Goal: Task Accomplishment & Management: Manage account settings

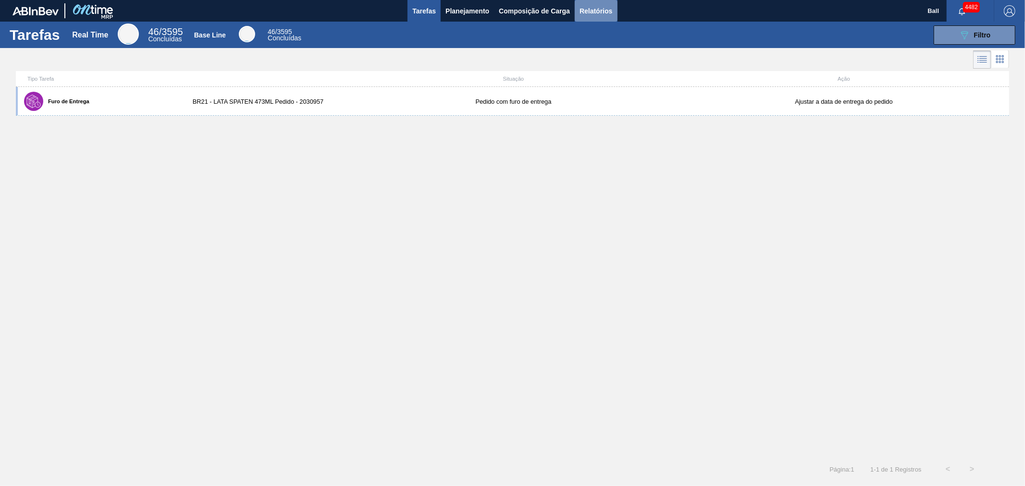
click at [594, 8] on span "Relatórios" at bounding box center [596, 11] width 33 height 12
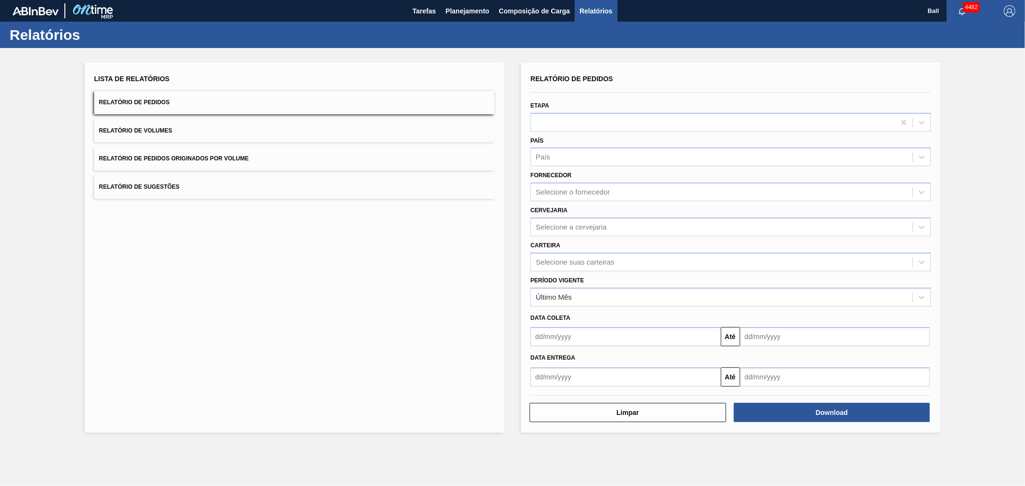
drag, startPoint x: 760, startPoint y: 405, endPoint x: 479, endPoint y: 177, distance: 361.8
click at [473, 198] on div "Lista de Relatórios Relatório de Pedidos Relatório de Volumes Relatório de Pedi…" at bounding box center [512, 246] width 1025 height 397
click at [596, 300] on div "Último Mês" at bounding box center [722, 297] width 382 height 14
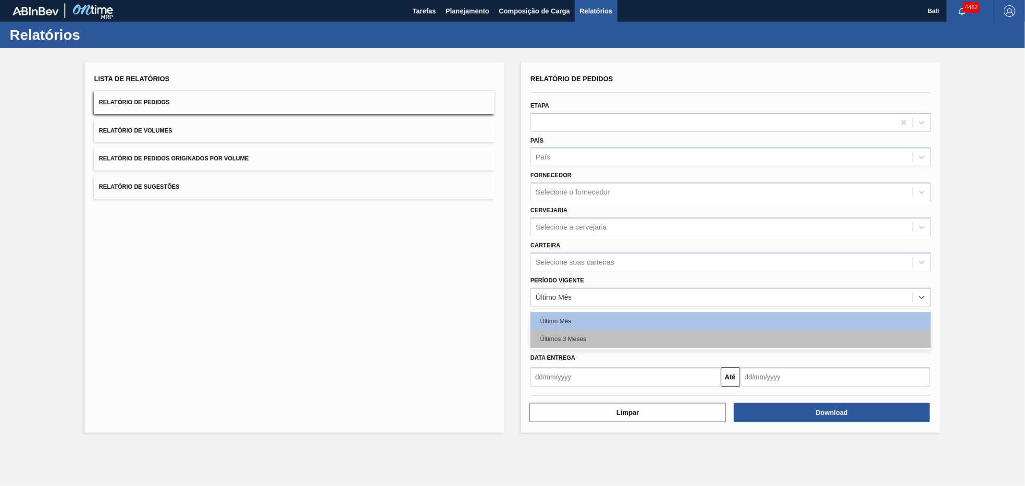
click at [575, 337] on div "Últimos 3 Meses" at bounding box center [731, 339] width 400 height 18
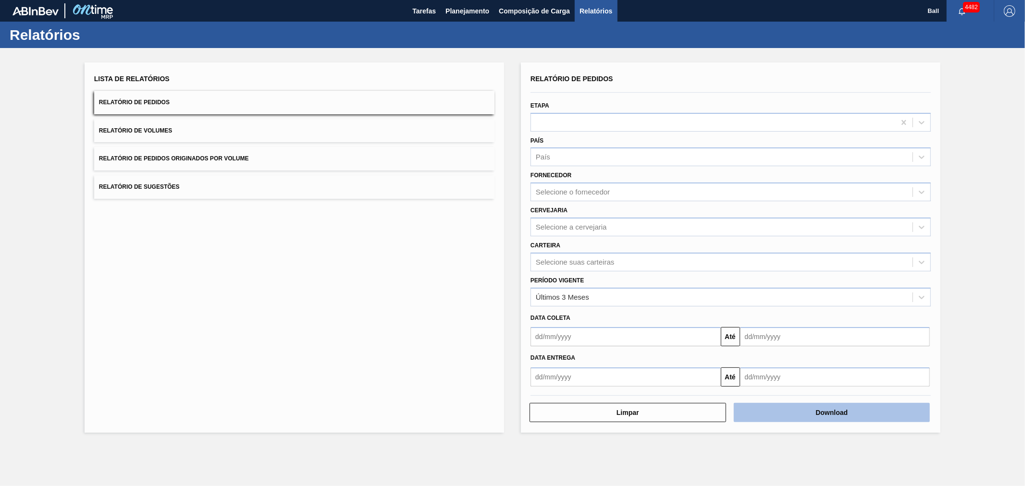
click at [789, 409] on button "Download" at bounding box center [832, 412] width 197 height 19
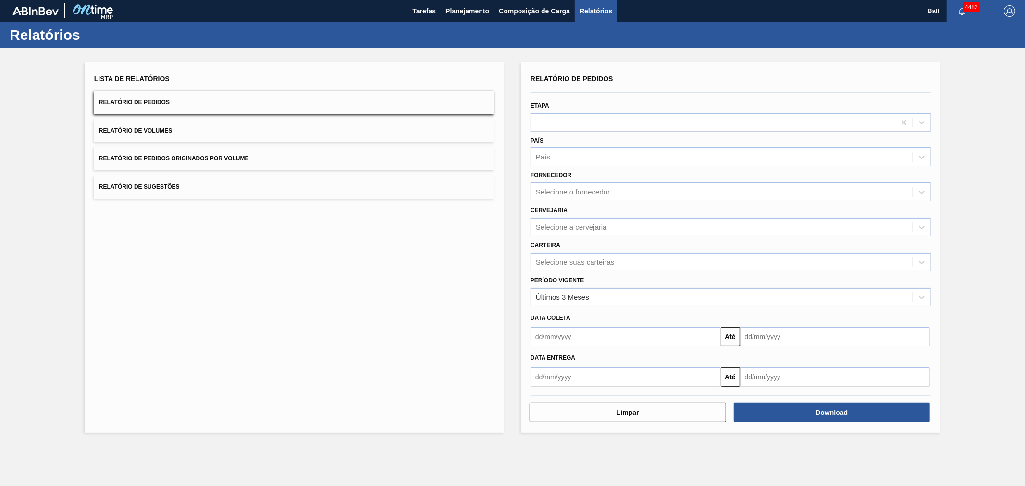
click at [556, 277] on label "Período Vigente" at bounding box center [557, 280] width 53 height 7
click at [537, 293] on Vigente "Período Vigente" at bounding box center [536, 297] width 1 height 8
click at [558, 268] on div "Selecione suas carteiras" at bounding box center [731, 262] width 400 height 19
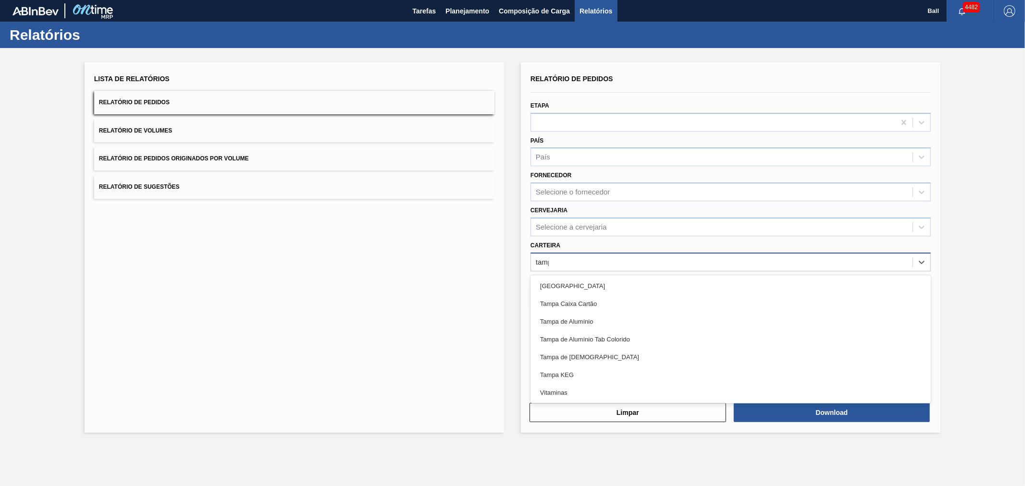
type input "[GEOGRAPHIC_DATA]"
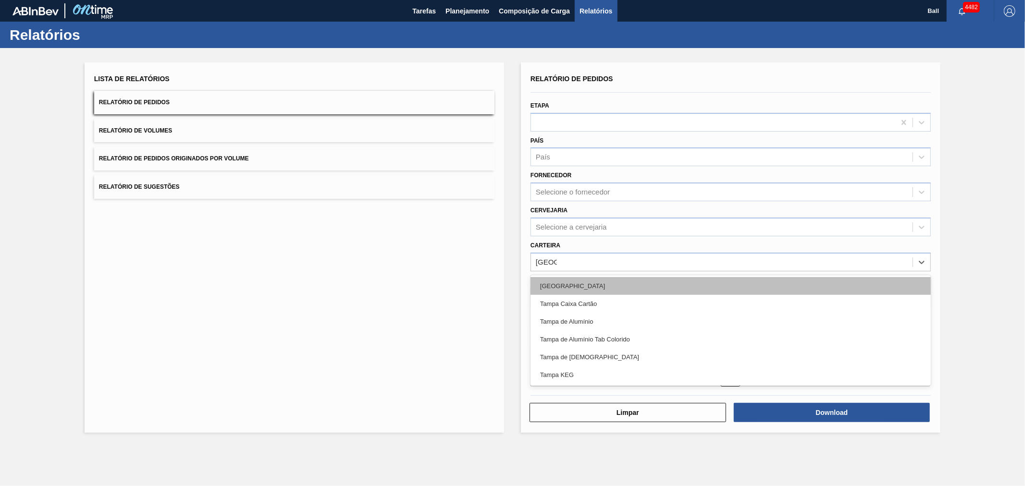
click at [570, 289] on div "[GEOGRAPHIC_DATA]" at bounding box center [731, 286] width 400 height 18
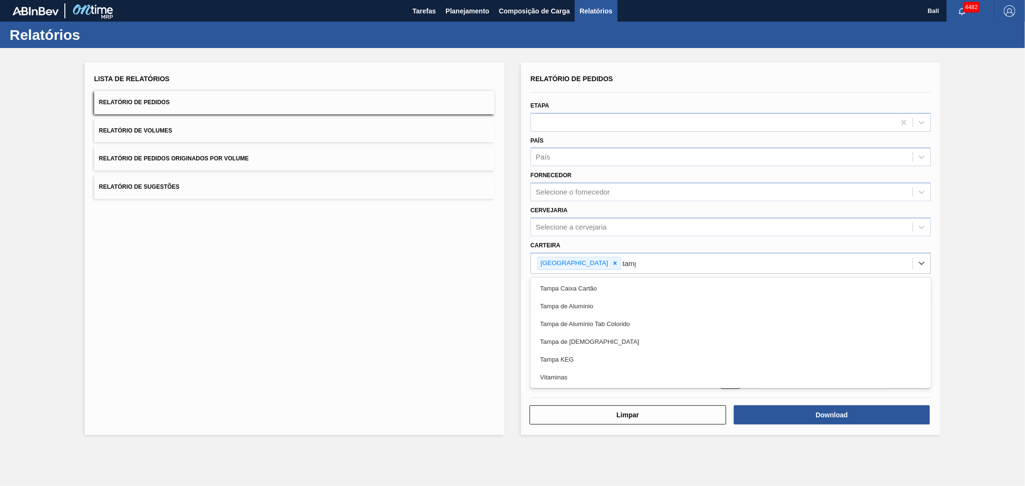
type input "[GEOGRAPHIC_DATA]"
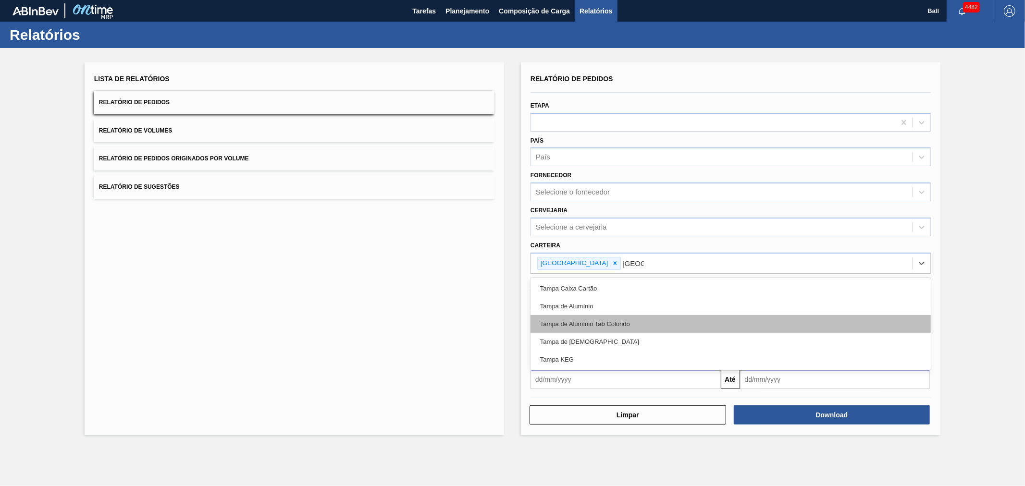
click at [562, 318] on div "Tampa de Alumínio Tab Colorido" at bounding box center [731, 324] width 400 height 18
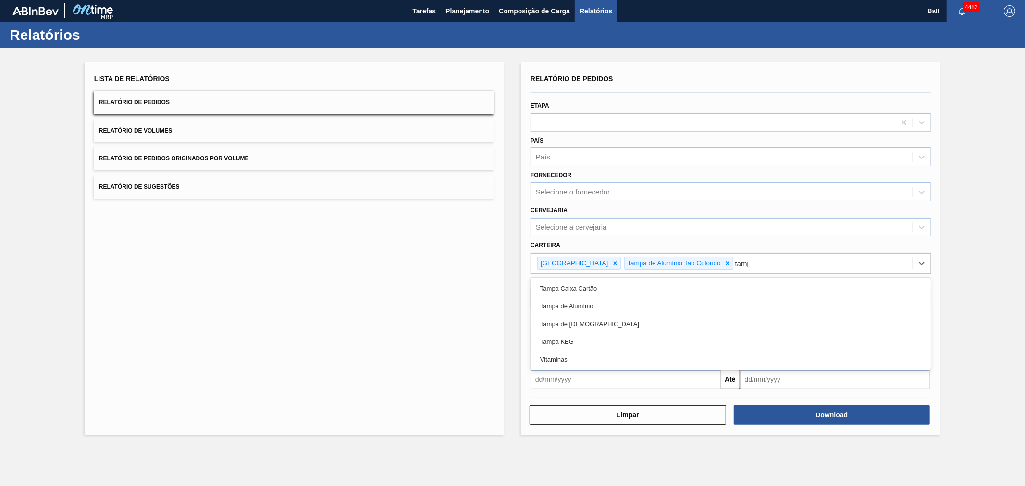
type input "[GEOGRAPHIC_DATA]"
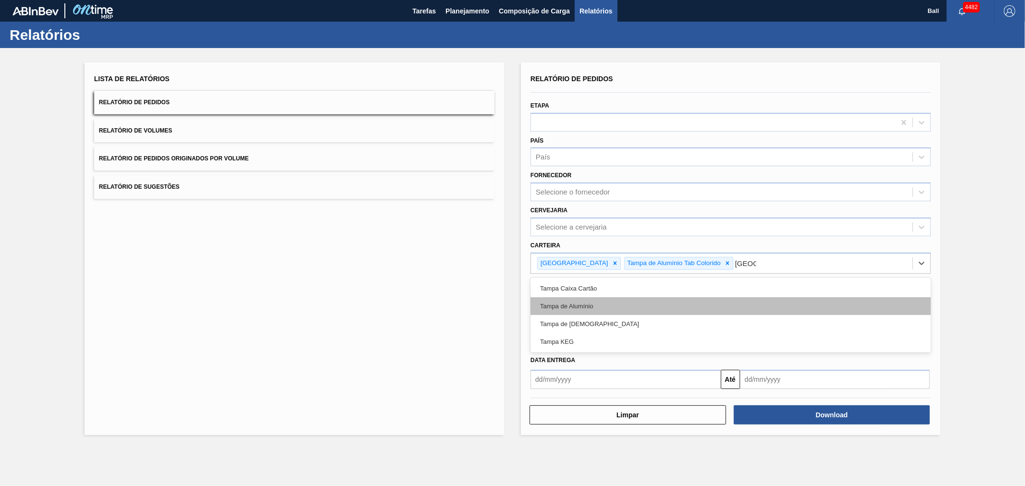
click at [612, 300] on div "Tampa de Alumínio" at bounding box center [731, 307] width 400 height 18
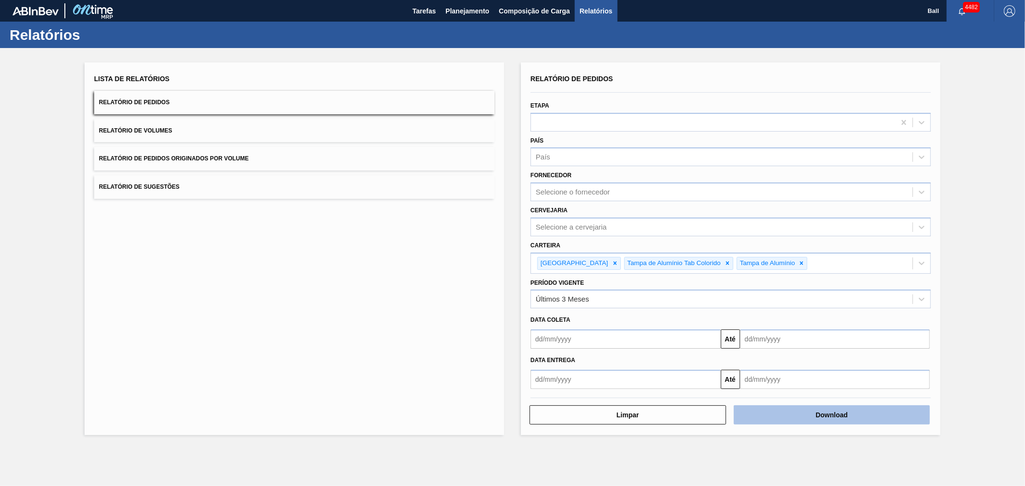
click at [808, 412] on button "Download" at bounding box center [832, 415] width 197 height 19
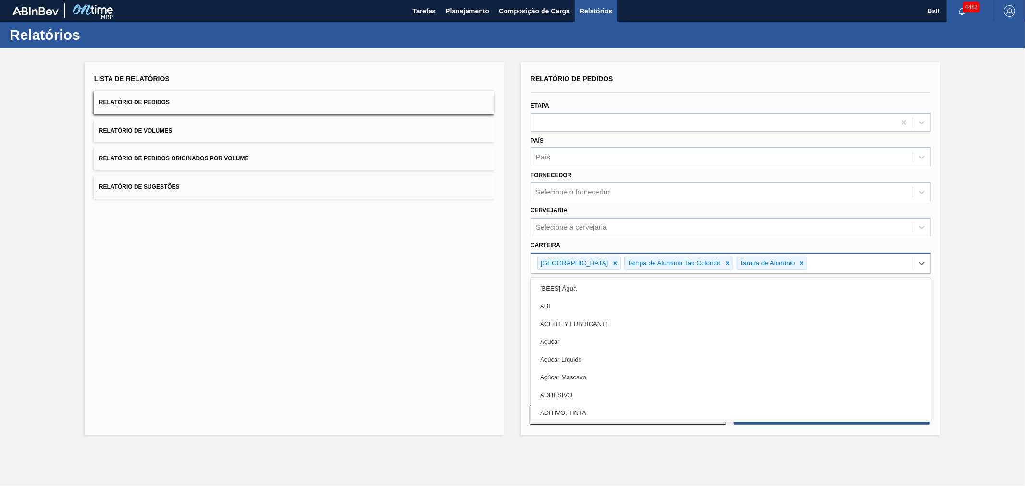
click at [775, 261] on div "Tampa Tampa de Alumínio Tab Colorido Tampa de Alumínio" at bounding box center [722, 264] width 382 height 20
type input "tam"
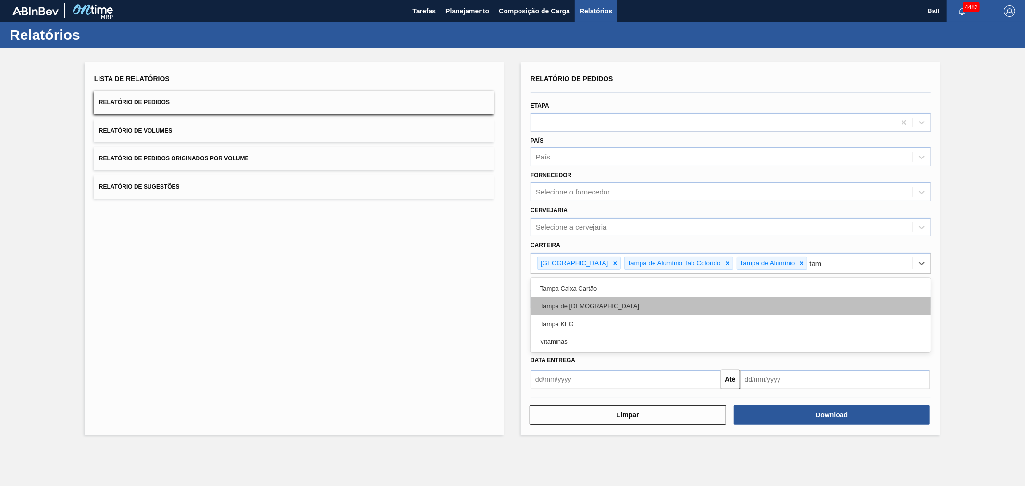
click at [626, 300] on div "Tampa de [DEMOGRAPHIC_DATA]" at bounding box center [731, 307] width 400 height 18
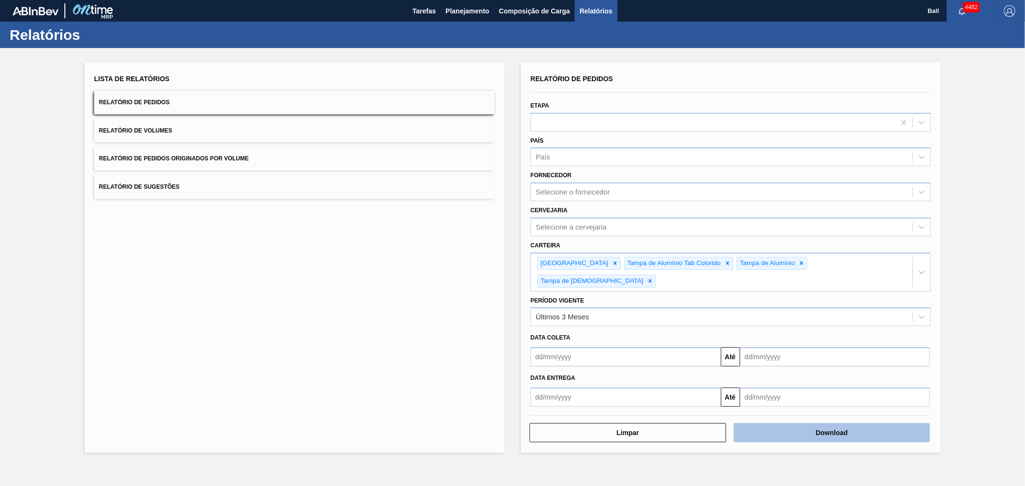
click at [840, 423] on button "Download" at bounding box center [832, 432] width 197 height 19
click at [848, 423] on button "Download" at bounding box center [832, 432] width 197 height 19
click at [767, 423] on button "Download" at bounding box center [832, 432] width 197 height 19
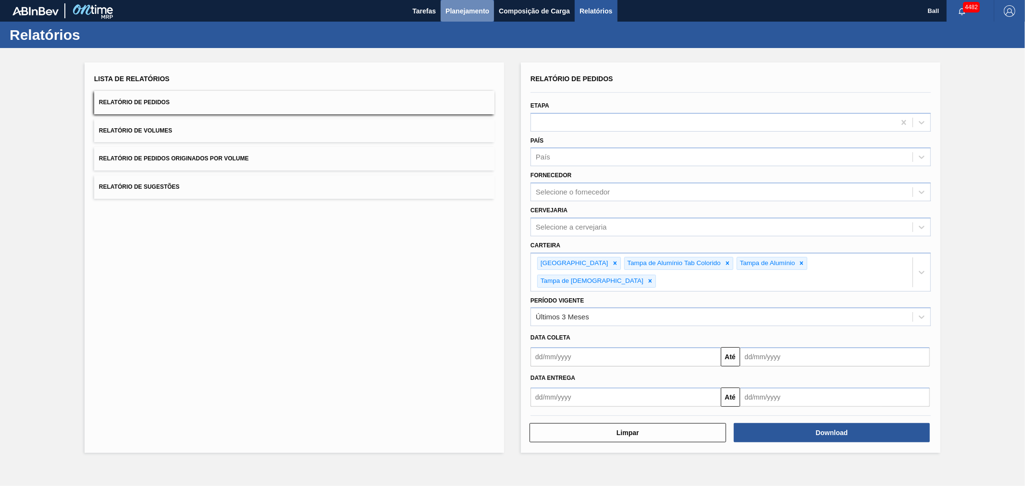
click at [454, 11] on span "Planejamento" at bounding box center [468, 11] width 44 height 12
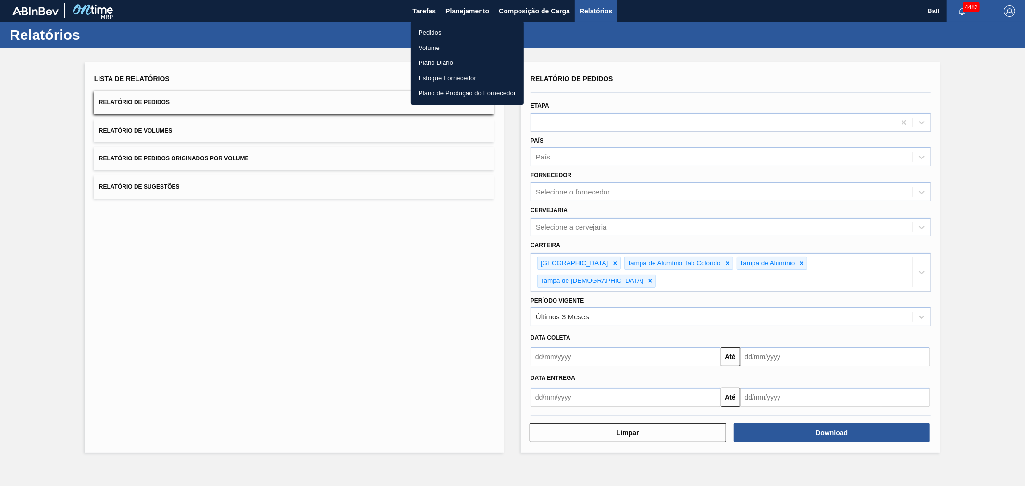
click at [421, 35] on li "Pedidos" at bounding box center [467, 32] width 113 height 15
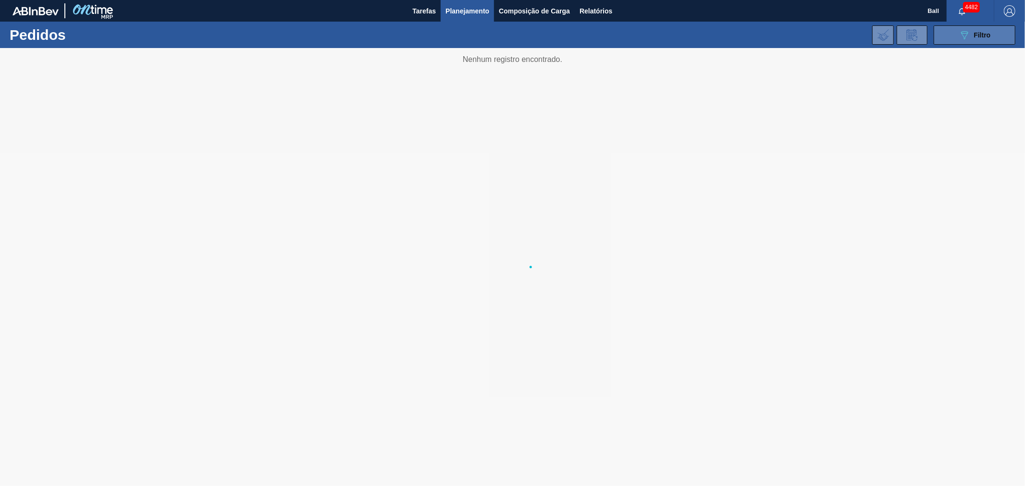
click at [992, 41] on button "089F7B8B-B2A5-4AFE-B5C0-19BA573D28AC Filtro" at bounding box center [975, 34] width 82 height 19
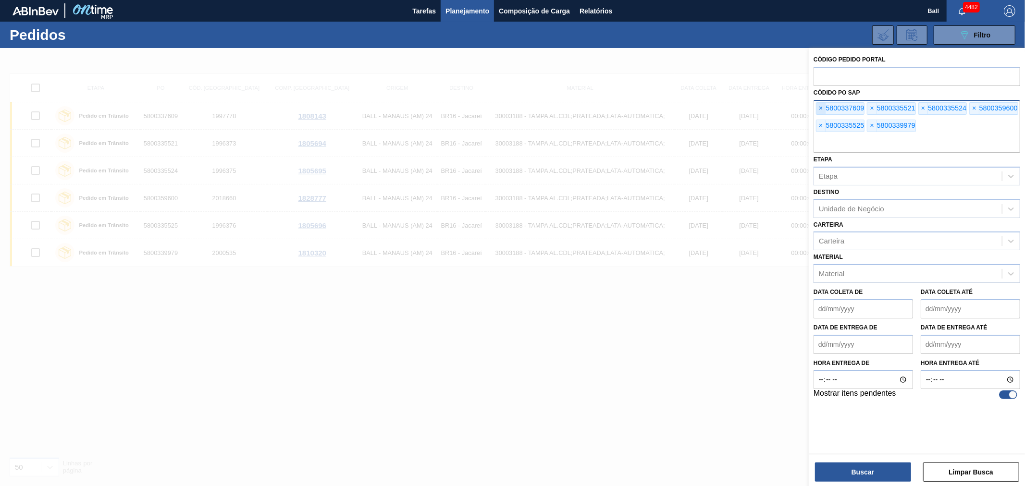
click at [822, 107] on span "×" at bounding box center [821, 109] width 9 height 12
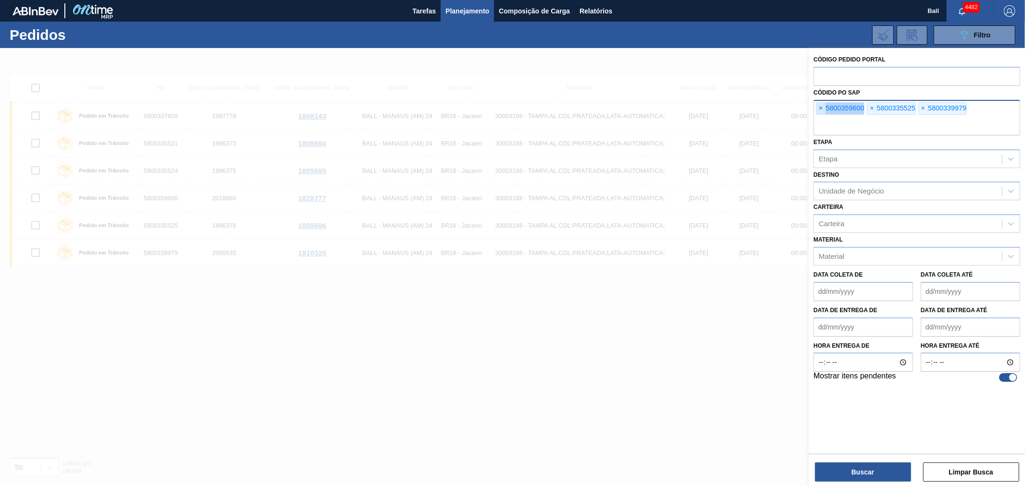
click at [822, 107] on span "×" at bounding box center [821, 109] width 9 height 12
click at [822, 117] on input "text" at bounding box center [917, 126] width 207 height 18
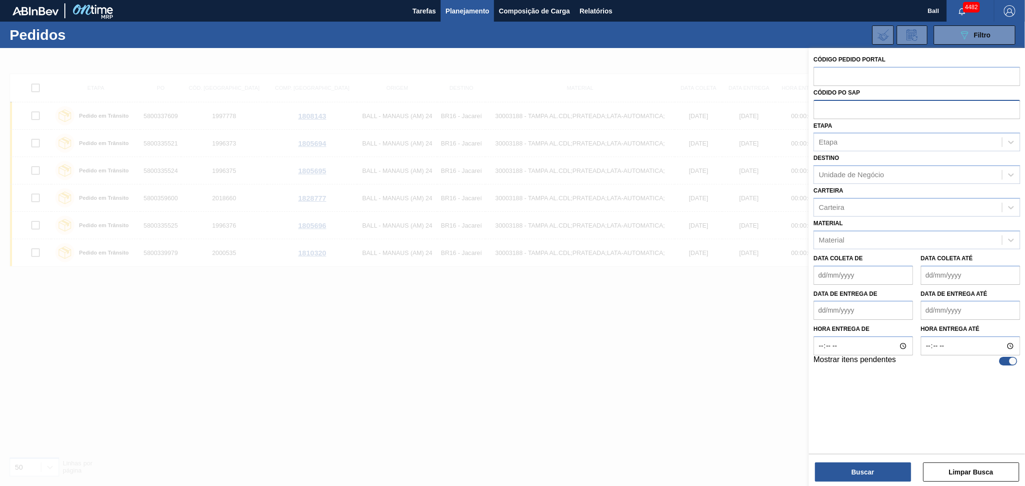
paste input "text"
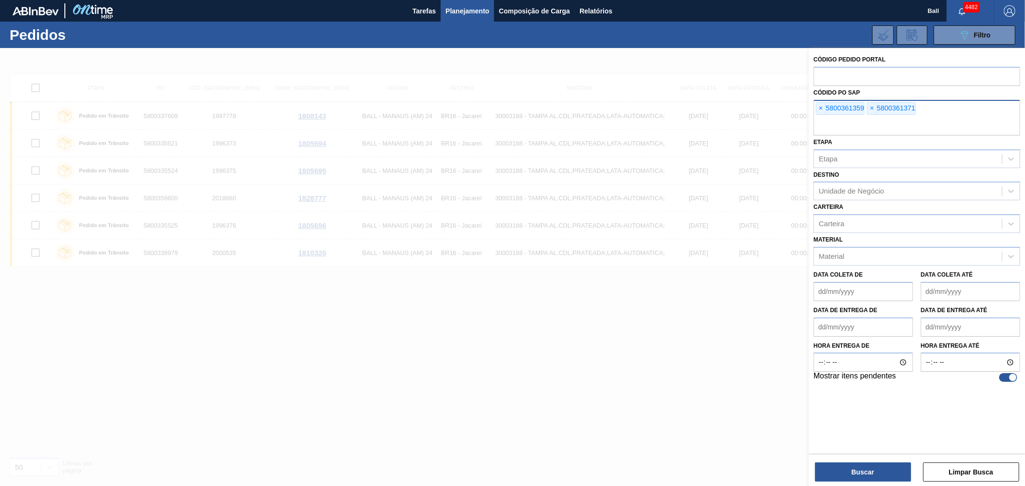
click at [892, 484] on div "Código Pedido Portal Códido PO SAP × 5800361359 × 5800361371 Etapa Etapa Destin…" at bounding box center [917, 268] width 216 height 440
click at [889, 469] on button "Buscar" at bounding box center [863, 472] width 96 height 19
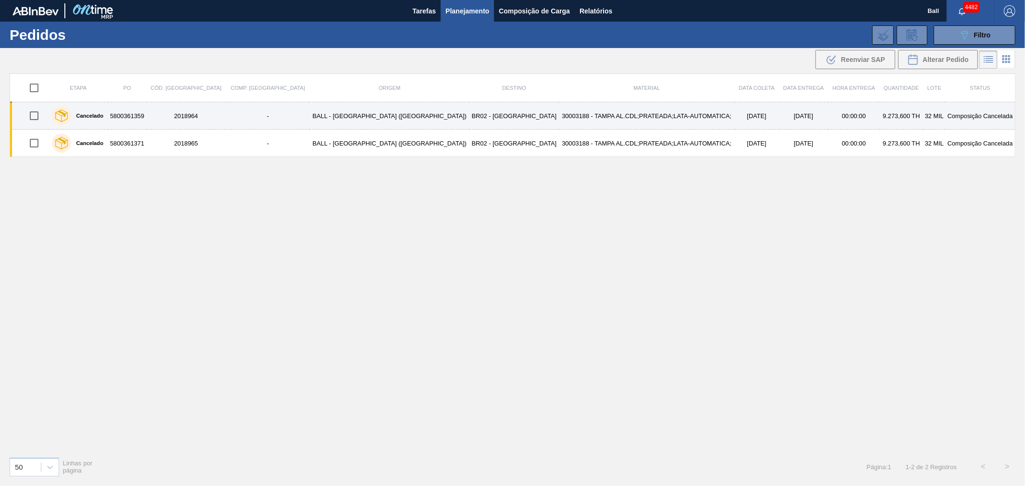
click at [588, 125] on td "30003188 - TAMPA AL.CDL;PRATEADA;LATA-AUTOMATICA;" at bounding box center [647, 115] width 176 height 27
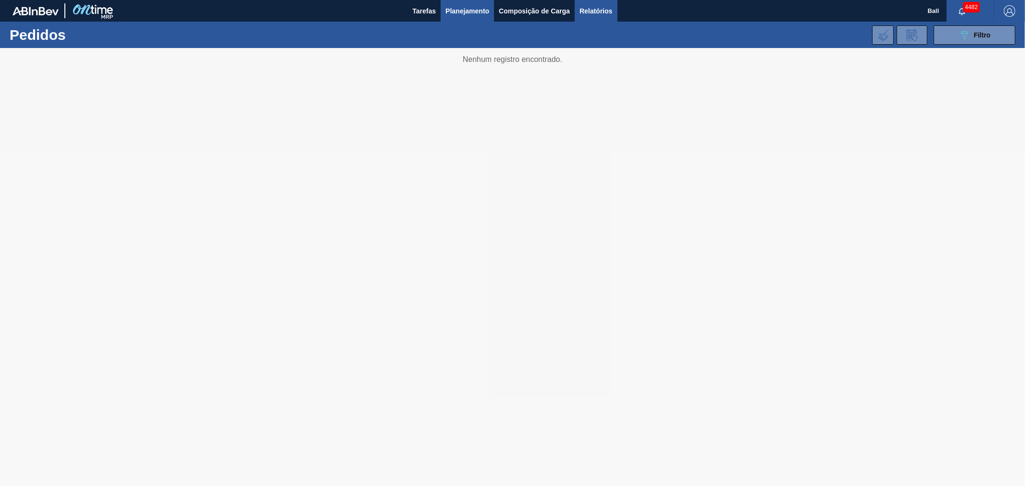
click at [594, 12] on span "Relatórios" at bounding box center [596, 11] width 33 height 12
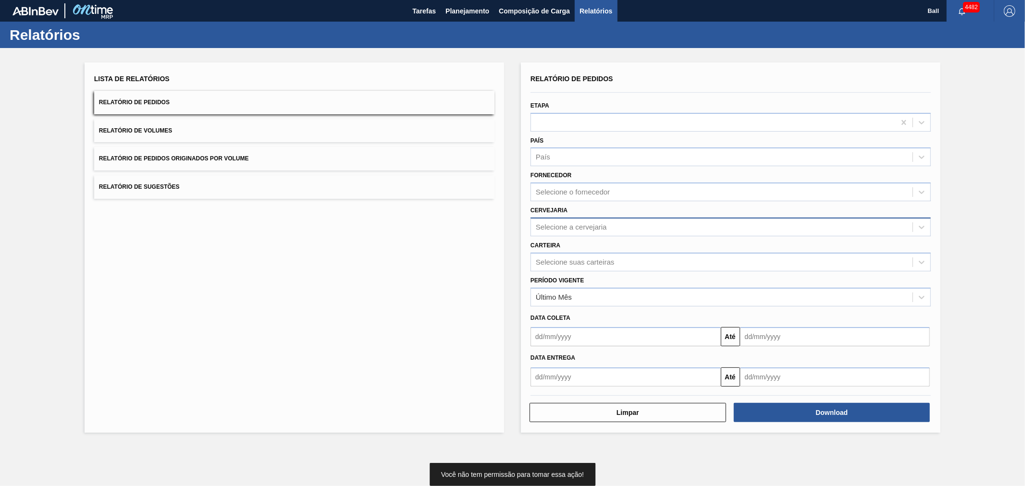
click at [657, 224] on div "Selecione a cervejaria" at bounding box center [722, 227] width 382 height 14
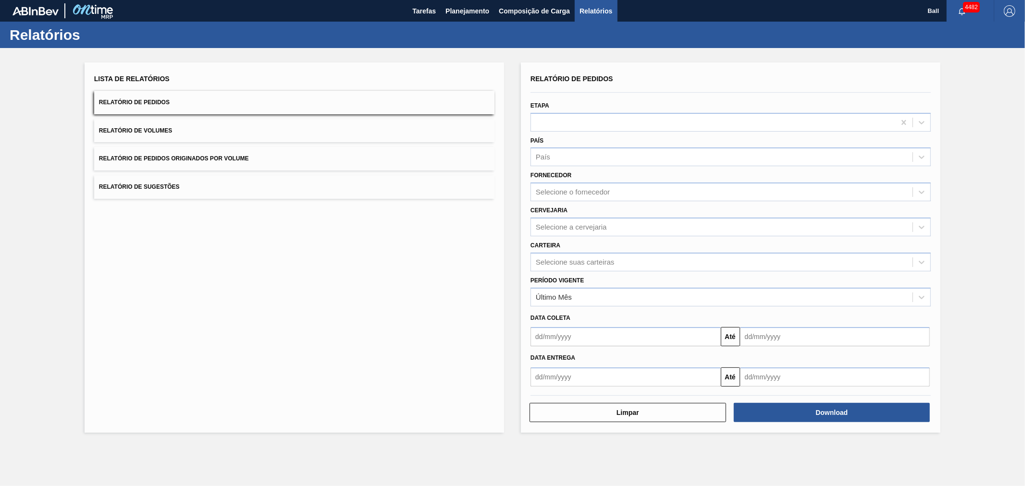
drag, startPoint x: 443, startPoint y: 248, endPoint x: 453, endPoint y: 248, distance: 10.6
click at [443, 248] on div "Lista de Relatórios Relatório de Pedidos Relatório de Volumes Relatório de Pedi…" at bounding box center [295, 247] width 420 height 371
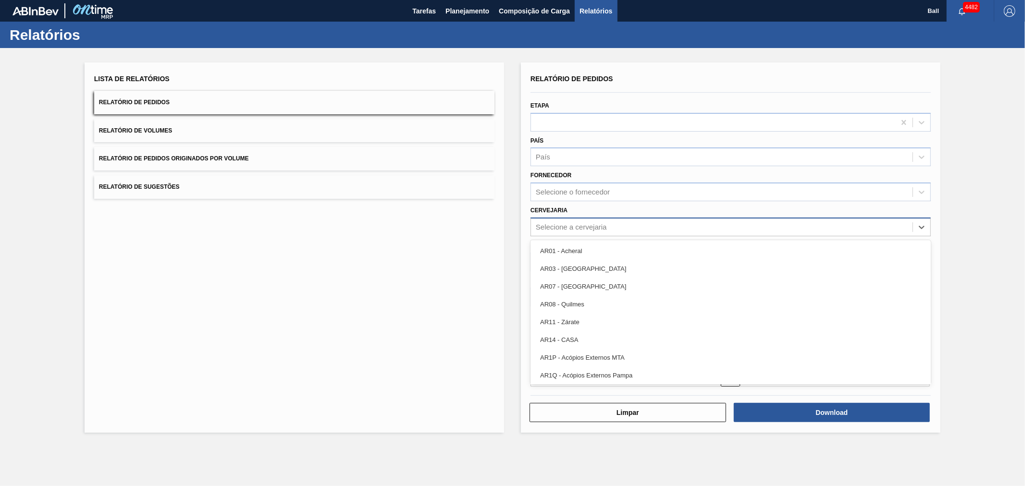
click at [607, 227] on div "Selecione a cervejaria" at bounding box center [722, 227] width 382 height 14
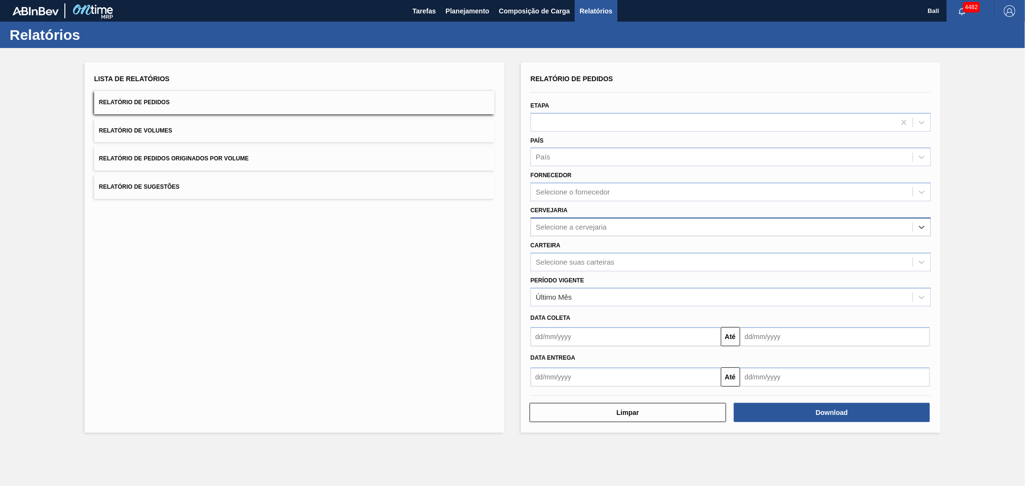
click at [607, 227] on div "Selecione a cervejaria" at bounding box center [722, 227] width 382 height 14
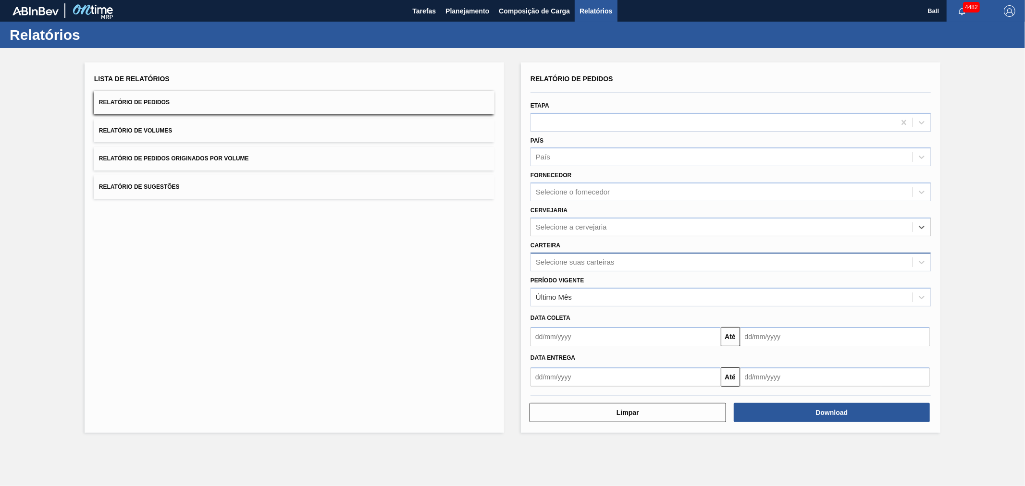
click at [575, 261] on div "Selecione suas carteiras" at bounding box center [575, 262] width 78 height 8
type input "y"
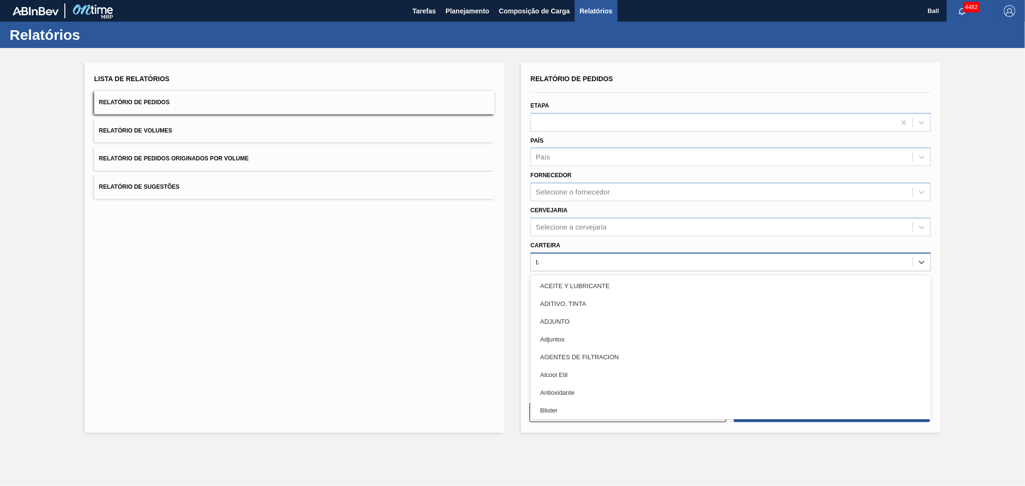
type input "tam"
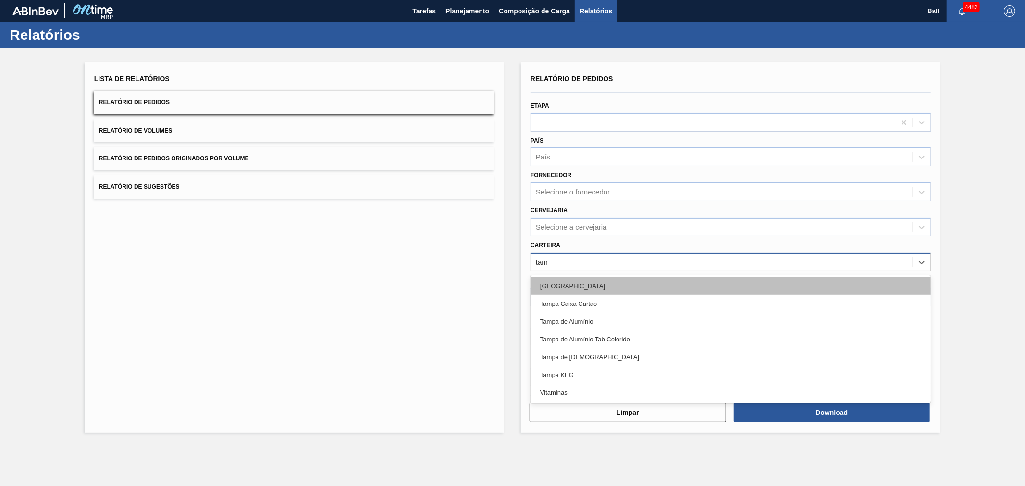
click at [579, 285] on div "[GEOGRAPHIC_DATA]" at bounding box center [731, 286] width 400 height 18
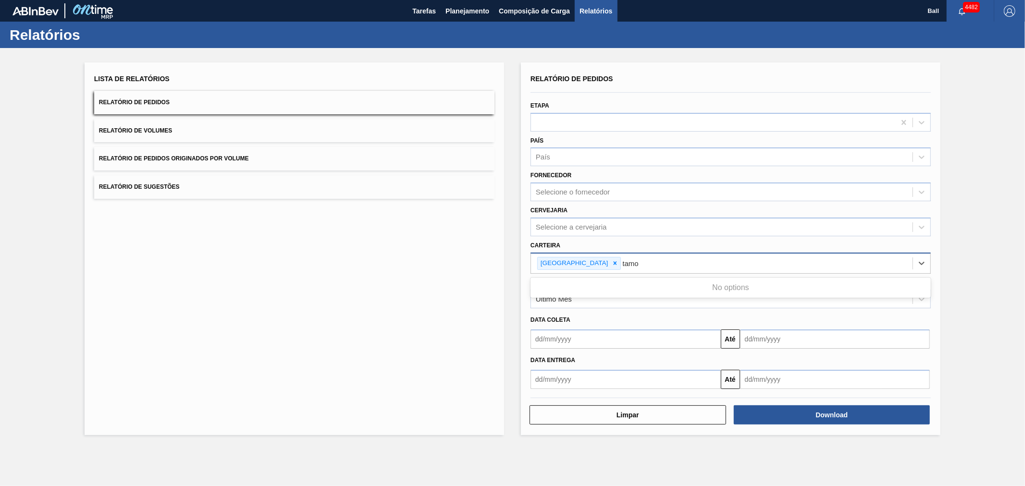
type input "tam"
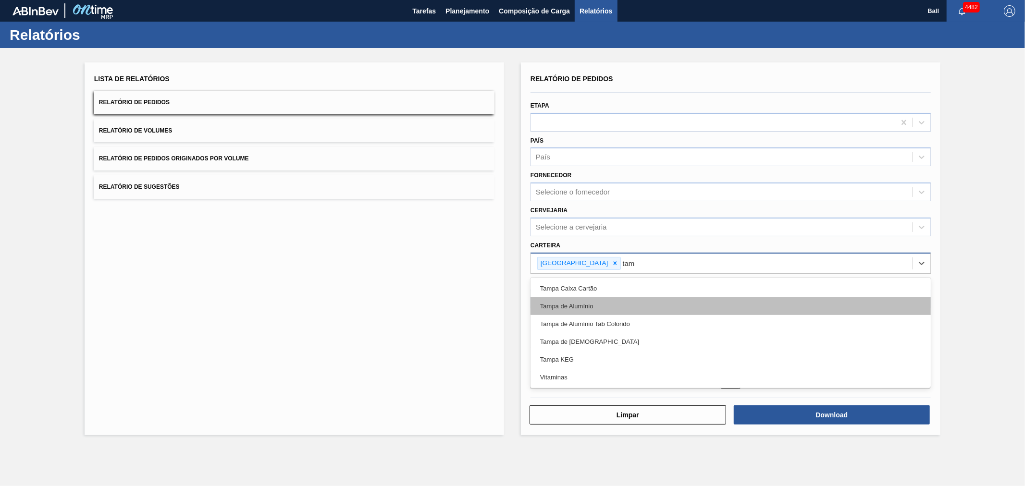
click at [570, 309] on div "Tampa de Alumínio" at bounding box center [731, 307] width 400 height 18
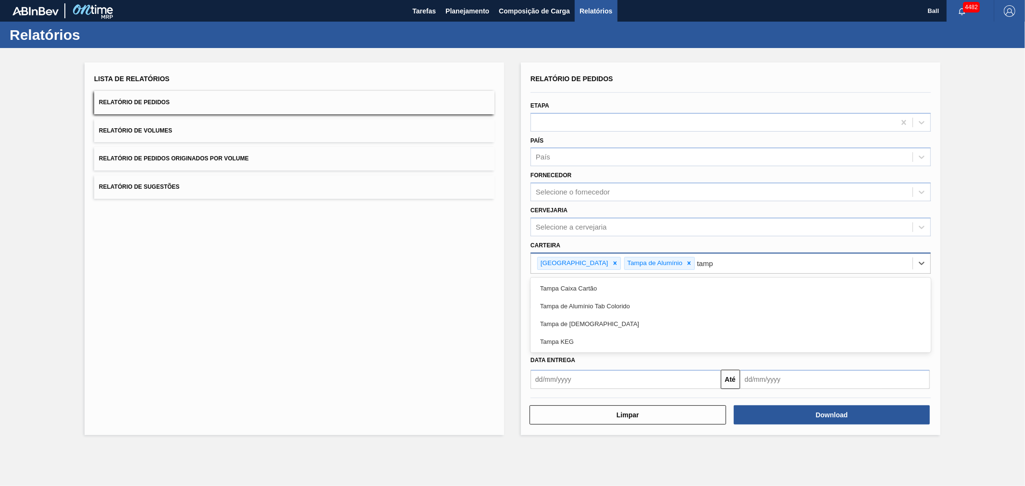
type input "[GEOGRAPHIC_DATA]"
click at [570, 309] on div "Tampa de Alumínio Tab Colorido" at bounding box center [731, 307] width 400 height 18
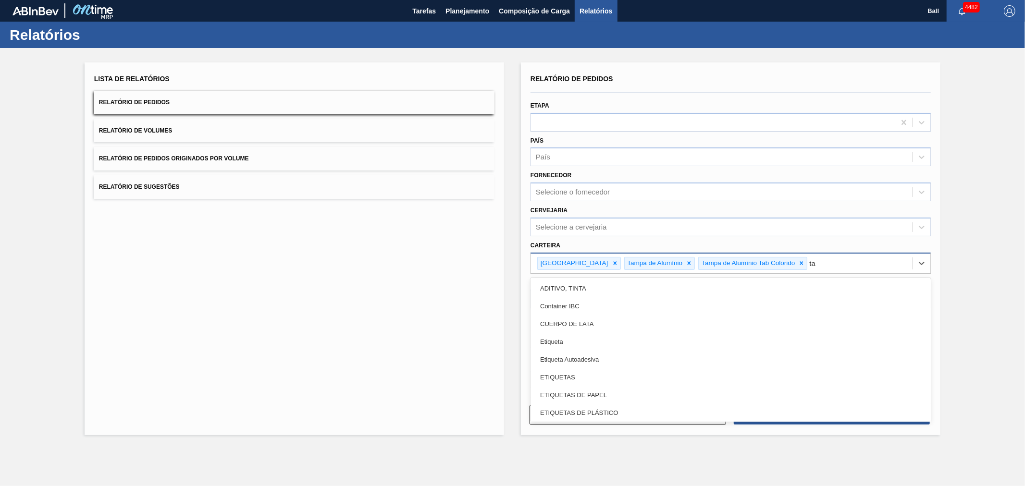
type input "tam"
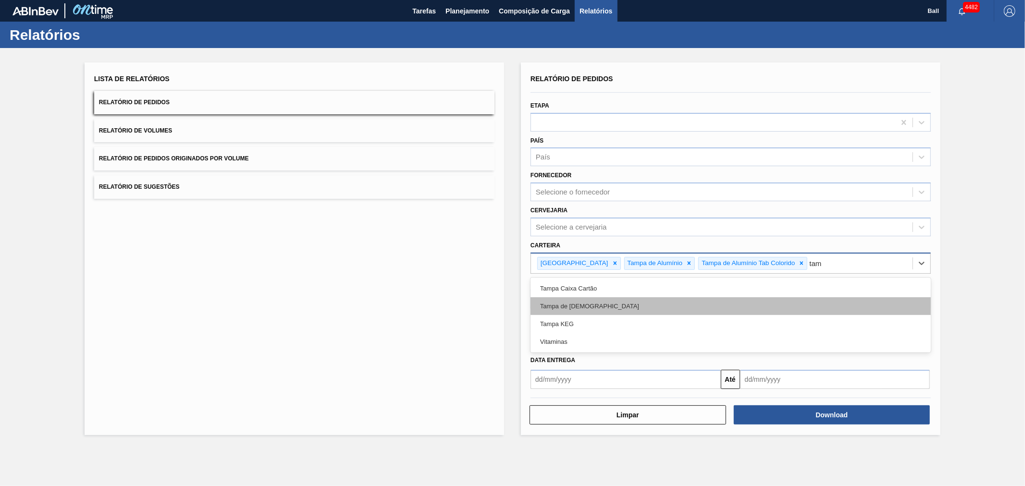
click at [576, 303] on div "Tampa de [DEMOGRAPHIC_DATA]" at bounding box center [731, 307] width 400 height 18
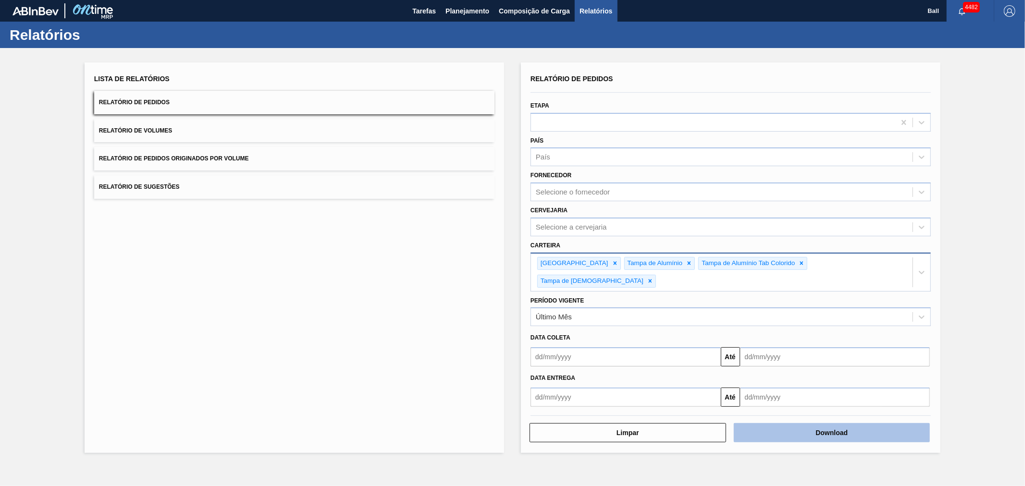
click at [878, 423] on button "Download" at bounding box center [832, 432] width 197 height 19
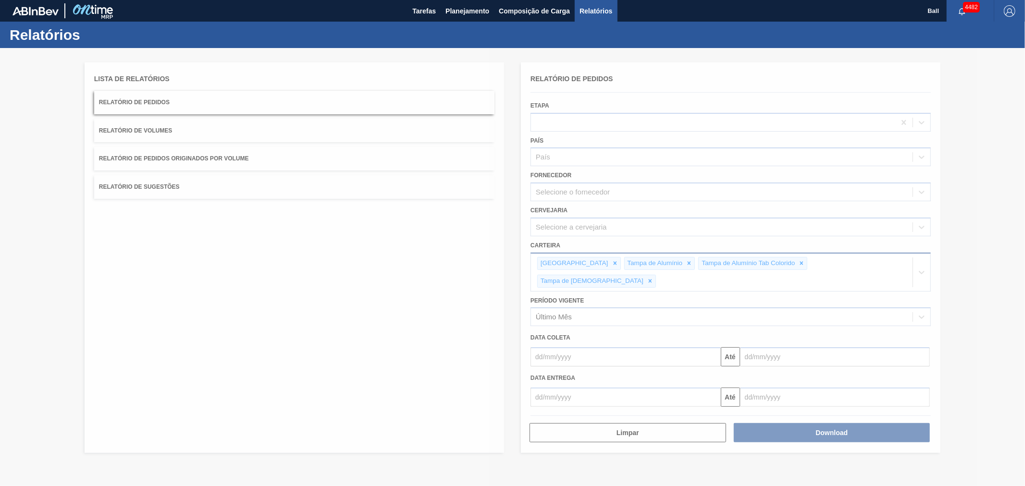
click at [729, 361] on div at bounding box center [512, 267] width 1025 height 438
click at [666, 412] on div at bounding box center [512, 267] width 1025 height 438
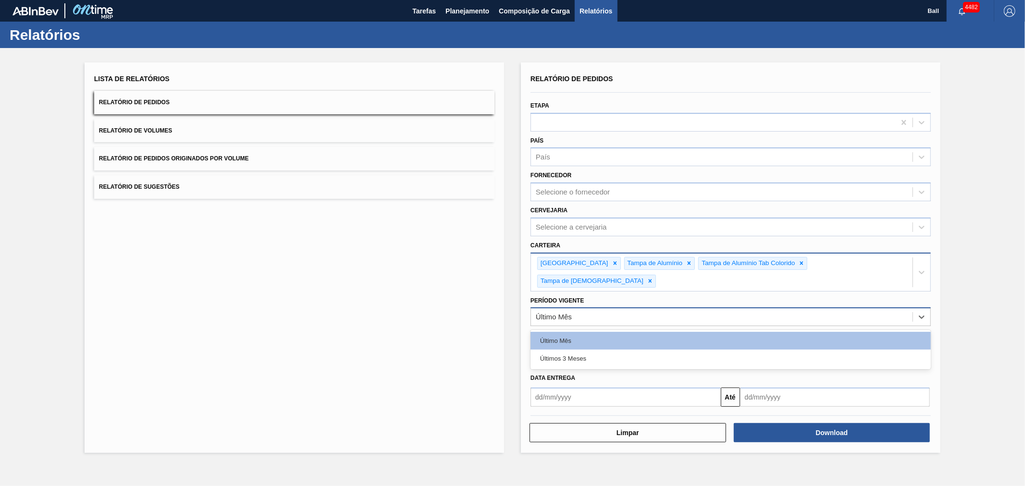
click at [569, 313] on div "Último Mês" at bounding box center [554, 317] width 36 height 8
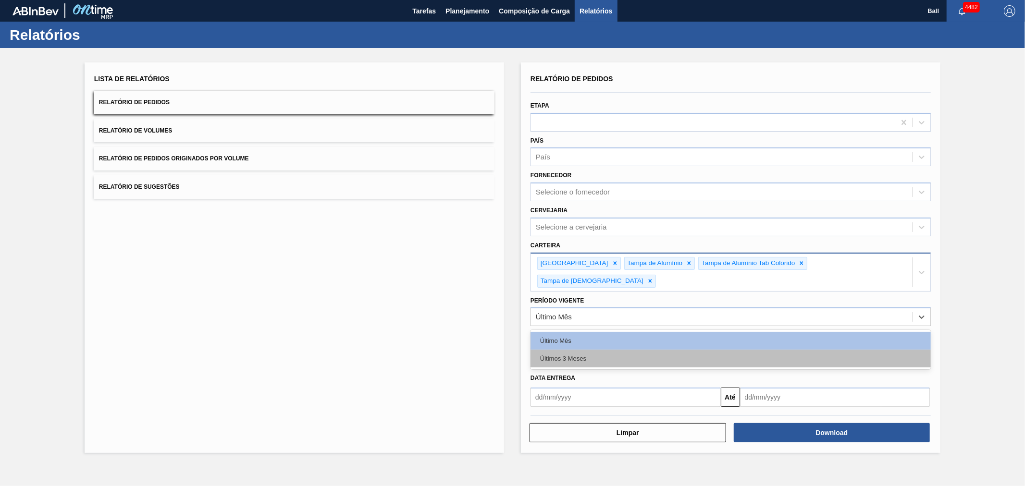
click at [556, 350] on div "Últimos 3 Meses" at bounding box center [731, 359] width 400 height 18
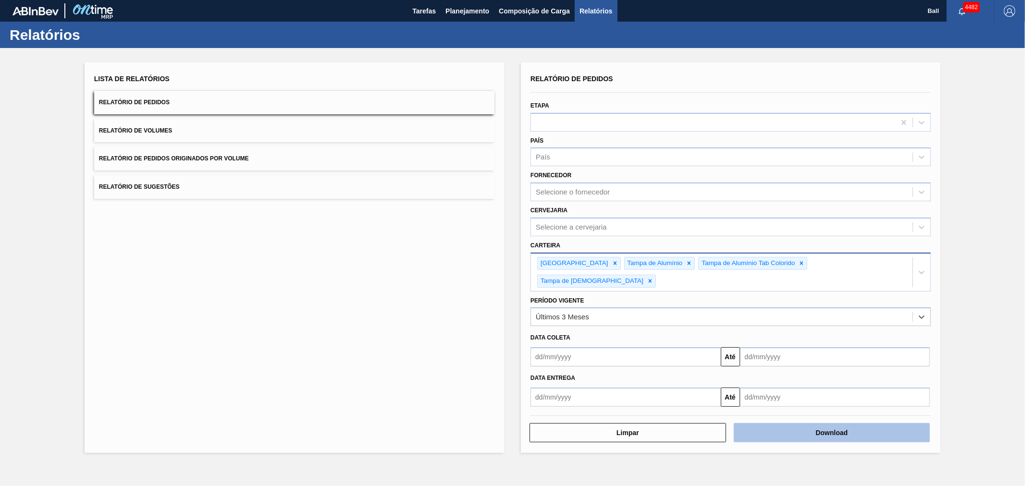
click at [817, 423] on button "Download" at bounding box center [832, 432] width 197 height 19
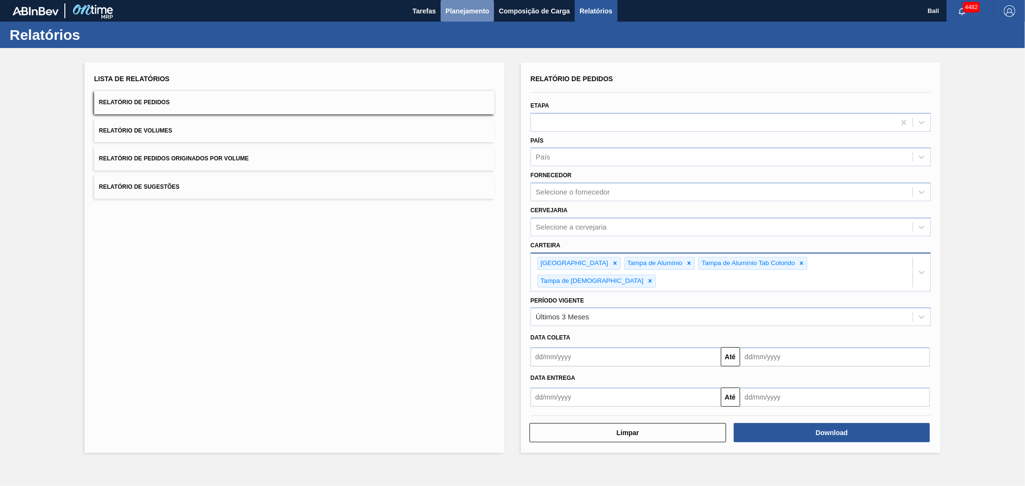
click at [467, 11] on span "Planejamento" at bounding box center [468, 11] width 44 height 12
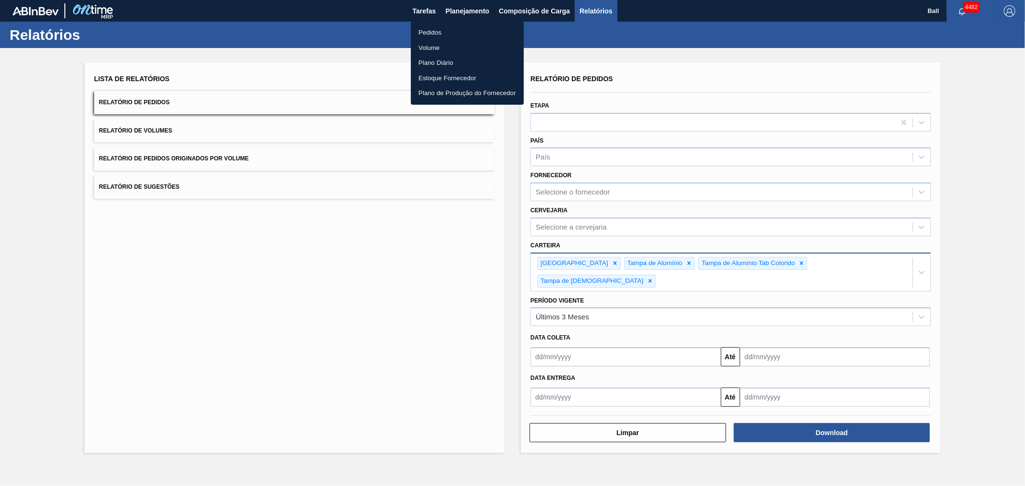
drag, startPoint x: 434, startPoint y: 31, endPoint x: 480, endPoint y: 30, distance: 45.2
click at [434, 31] on li "Pedidos" at bounding box center [467, 32] width 113 height 15
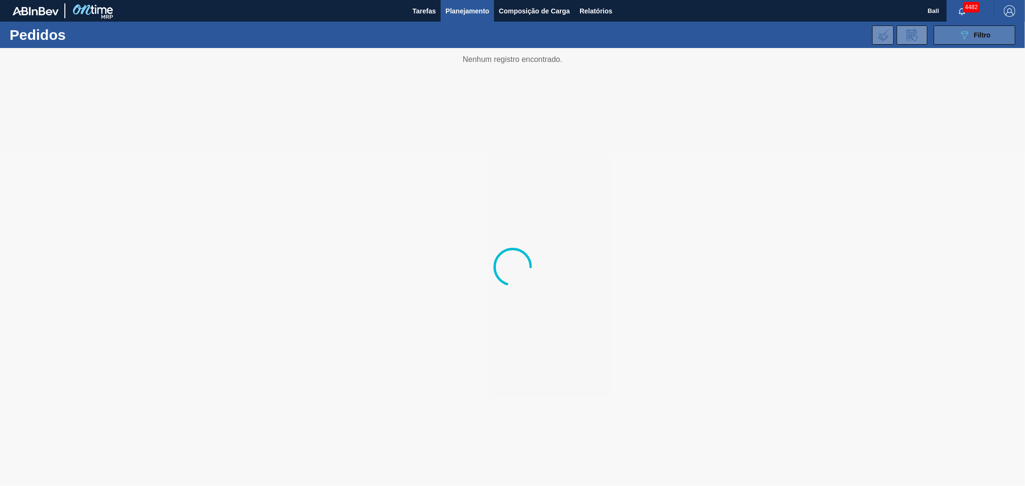
click at [989, 37] on span "Filtro" at bounding box center [982, 35] width 17 height 8
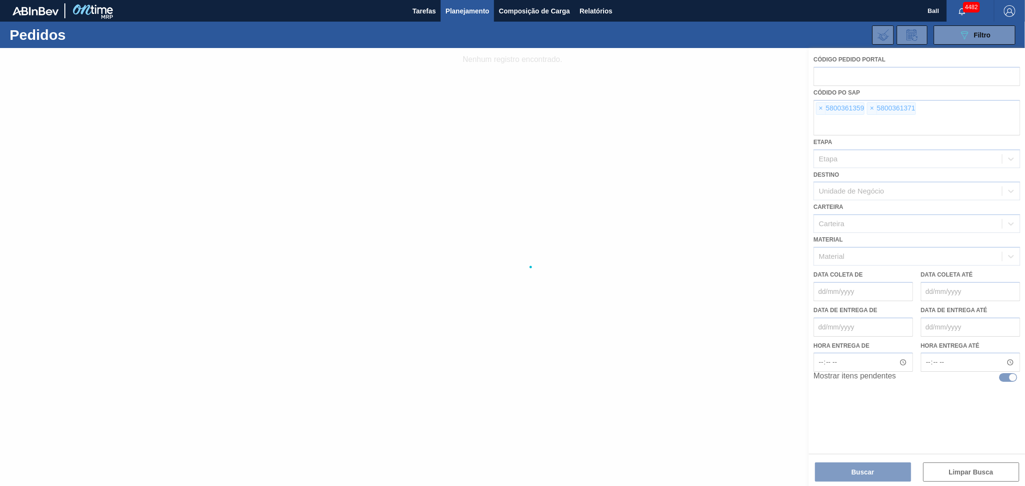
click at [827, 106] on div at bounding box center [512, 267] width 1025 height 438
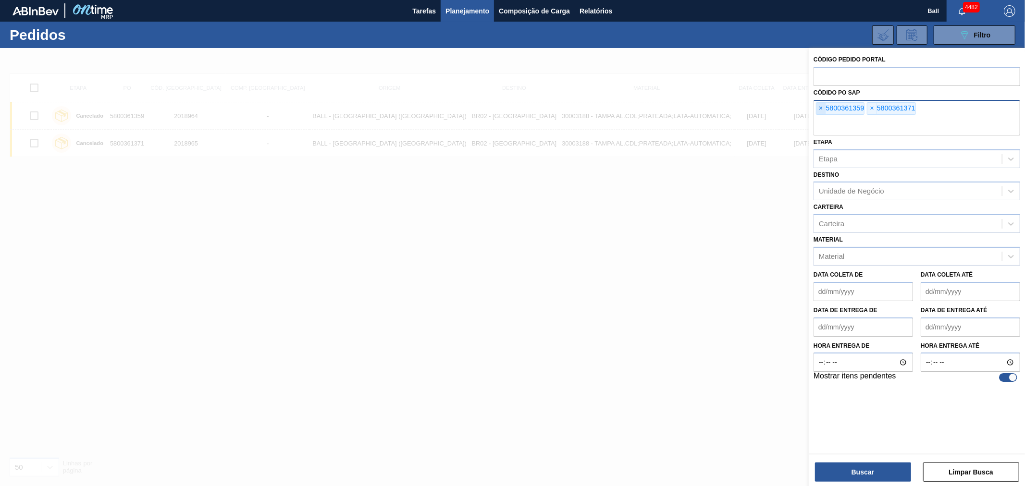
click at [818, 112] on span "×" at bounding box center [821, 109] width 9 height 12
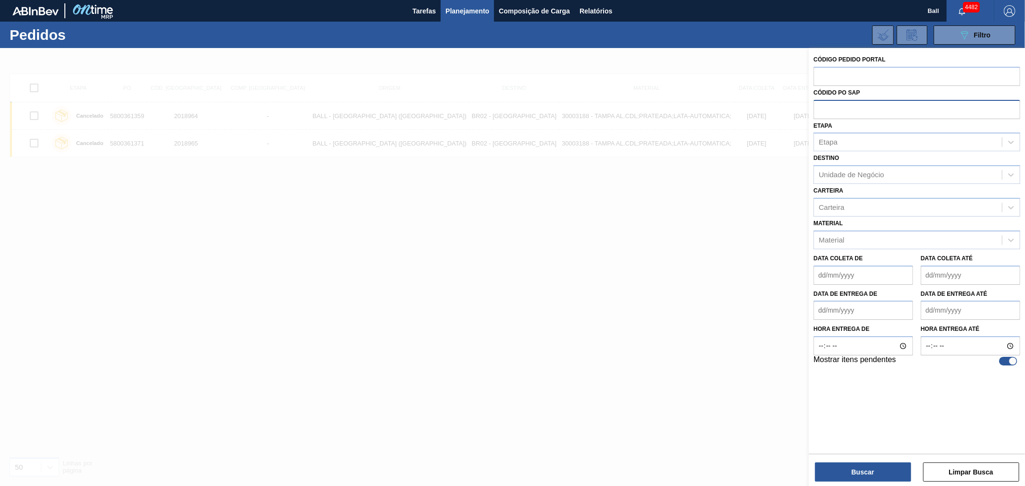
click at [818, 112] on input "text" at bounding box center [917, 109] width 207 height 18
paste input "5800339937"
type input "5800339937"
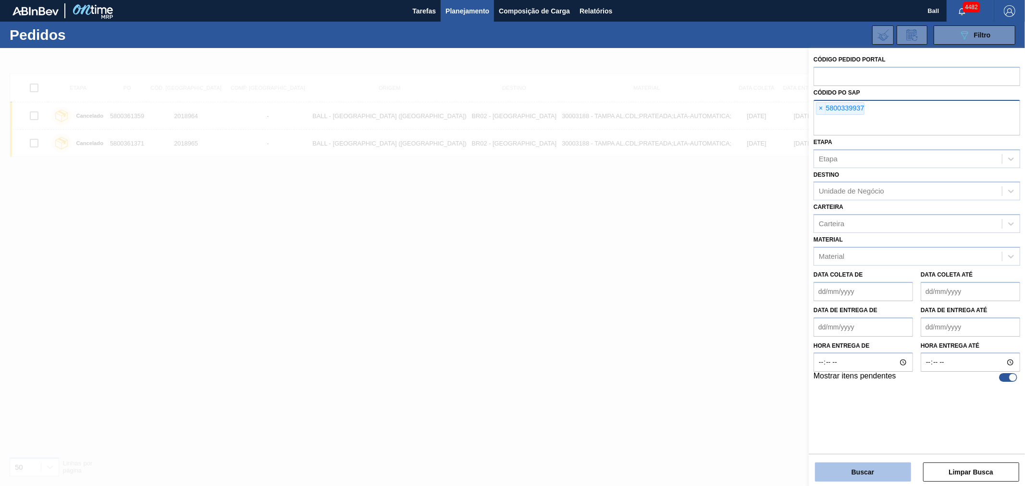
click at [864, 479] on button "Buscar" at bounding box center [863, 472] width 96 height 19
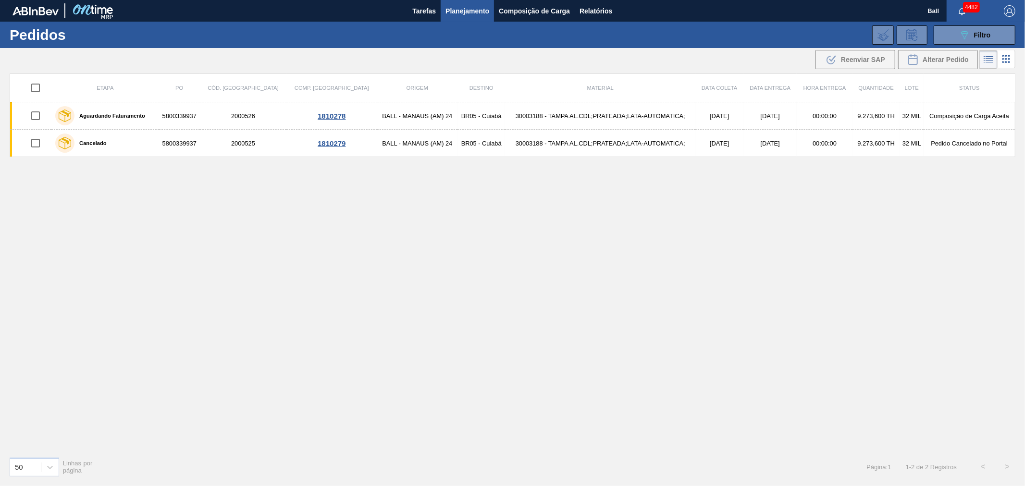
click at [662, 384] on div "Etapa PO Cód. Pedido Comp. Carga Origem Destino Material Data [PERSON_NAME] Dat…" at bounding box center [513, 262] width 1006 height 376
click at [959, 36] on icon "089F7B8B-B2A5-4AFE-B5C0-19BA573D28AC" at bounding box center [965, 35] width 12 height 12
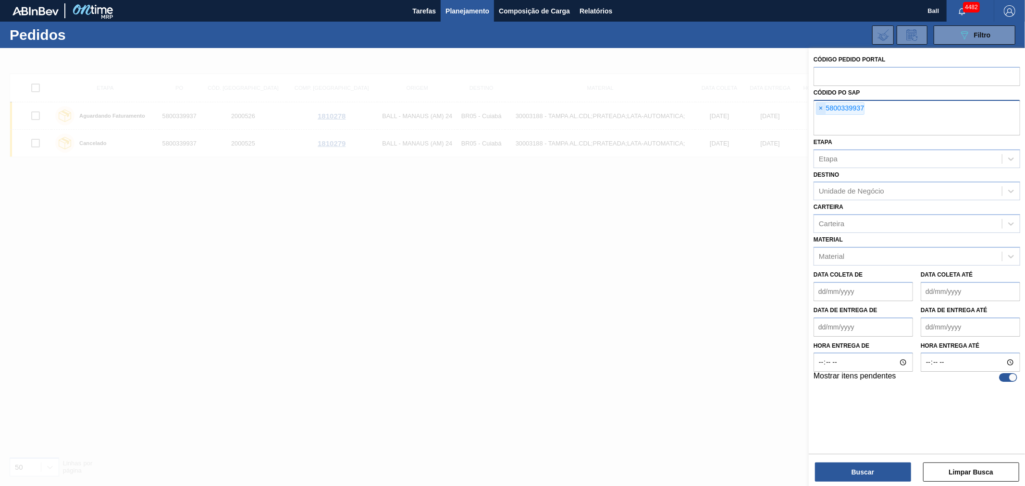
click at [824, 106] on span "×" at bounding box center [821, 109] width 9 height 12
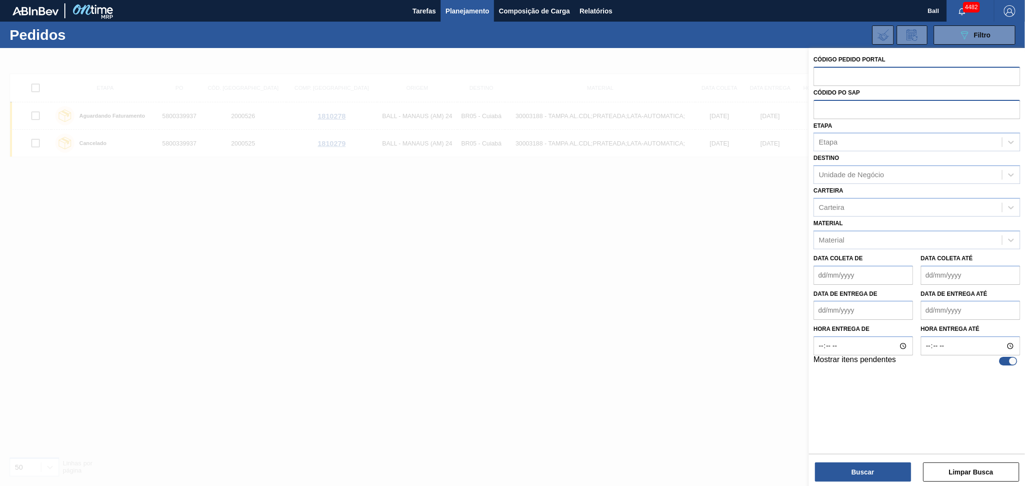
click at [830, 75] on input "text" at bounding box center [917, 76] width 207 height 18
paste input "1561523"
type input "1561523"
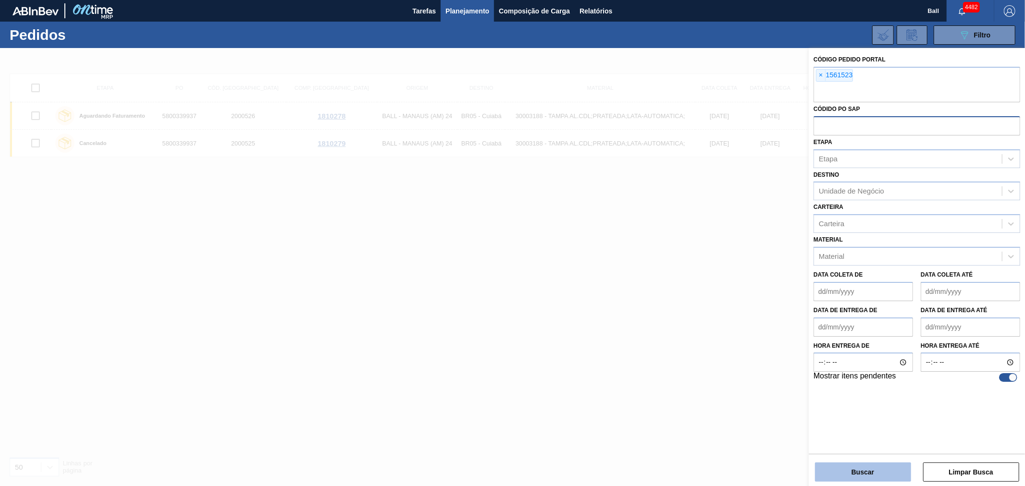
click at [883, 478] on button "Buscar" at bounding box center [863, 472] width 96 height 19
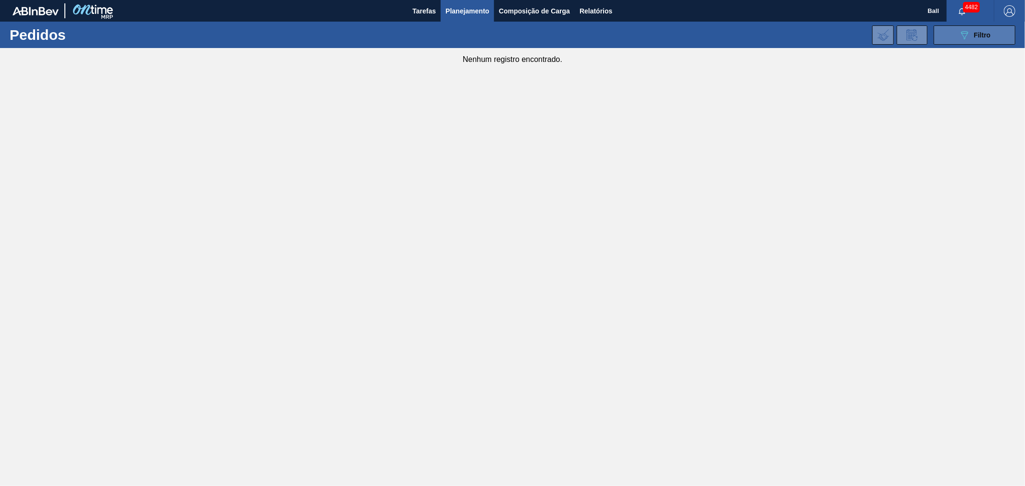
click at [959, 38] on icon "089F7B8B-B2A5-4AFE-B5C0-19BA573D28AC" at bounding box center [965, 35] width 12 height 12
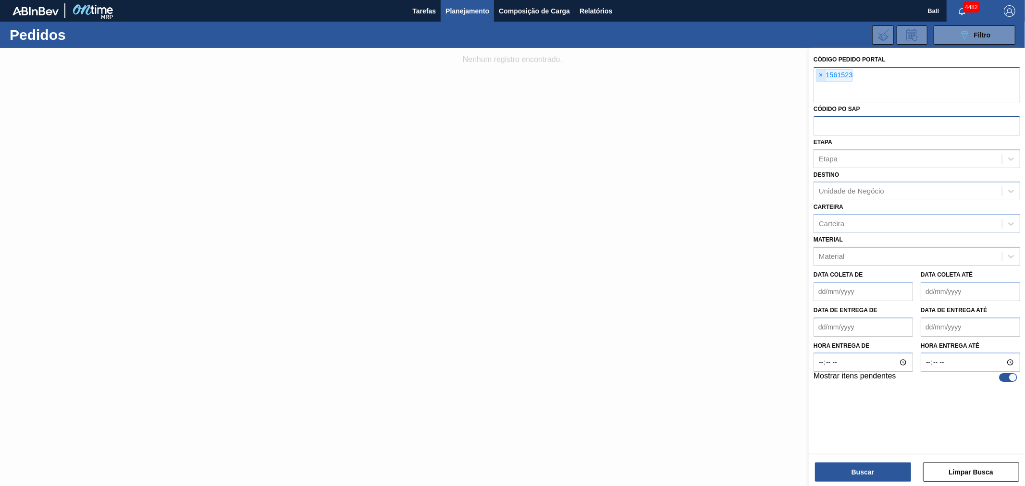
click at [822, 76] on span "×" at bounding box center [821, 76] width 9 height 12
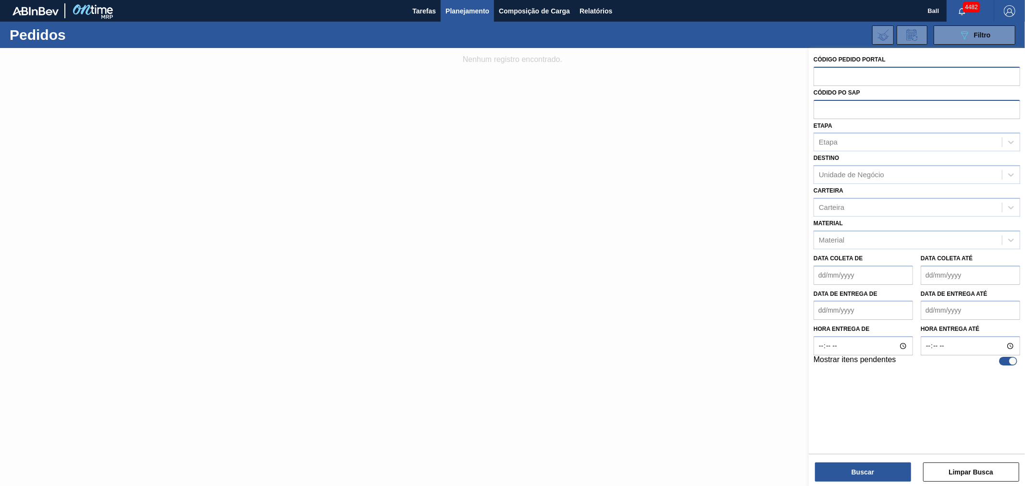
paste input "2031736"
type input "2031736"
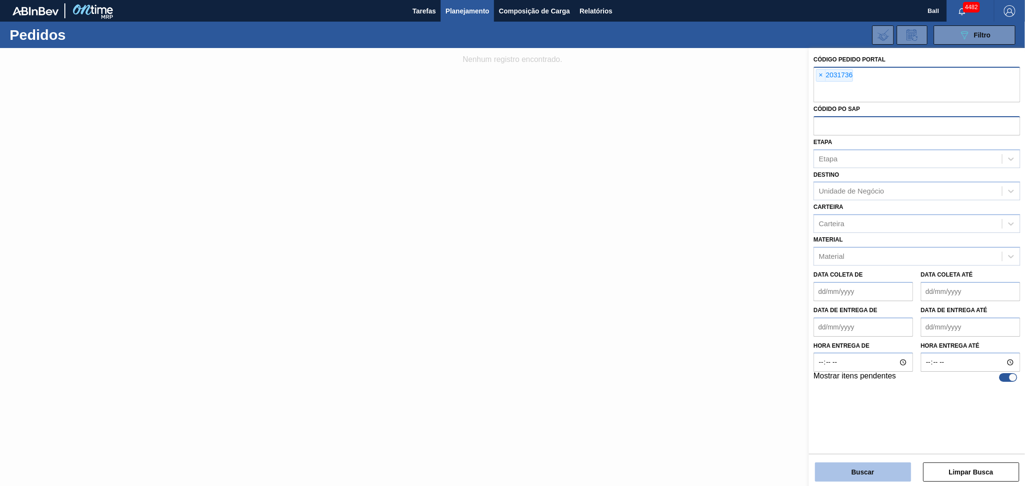
click at [861, 465] on button "Buscar" at bounding box center [863, 472] width 96 height 19
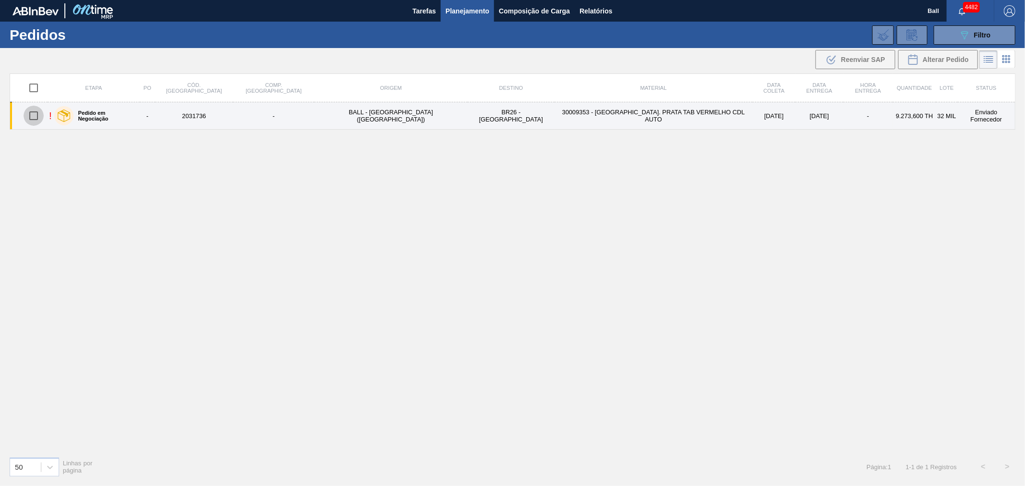
click at [37, 112] on input "checkbox" at bounding box center [34, 116] width 20 height 20
checkbox input "true"
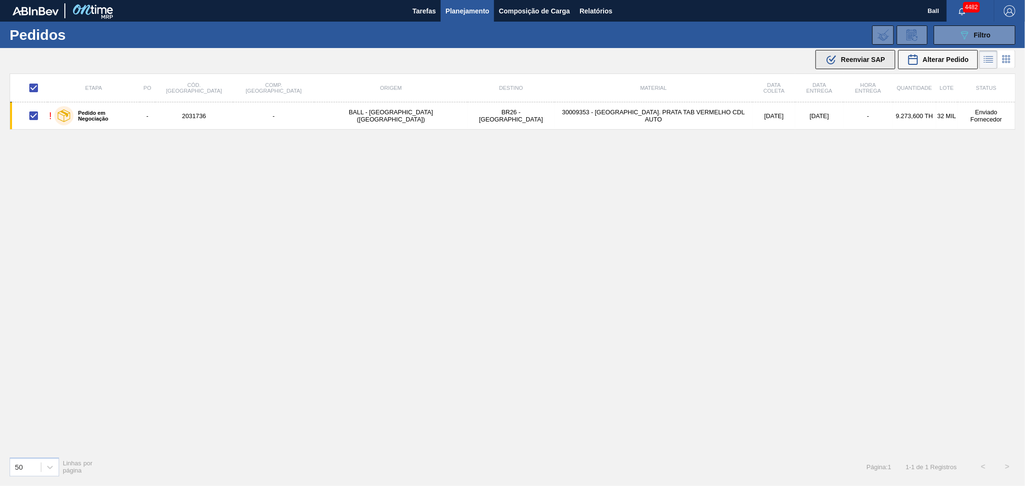
click at [847, 51] on button ".b{fill:var(--color-action-default)} Reenviar SAP" at bounding box center [856, 59] width 80 height 19
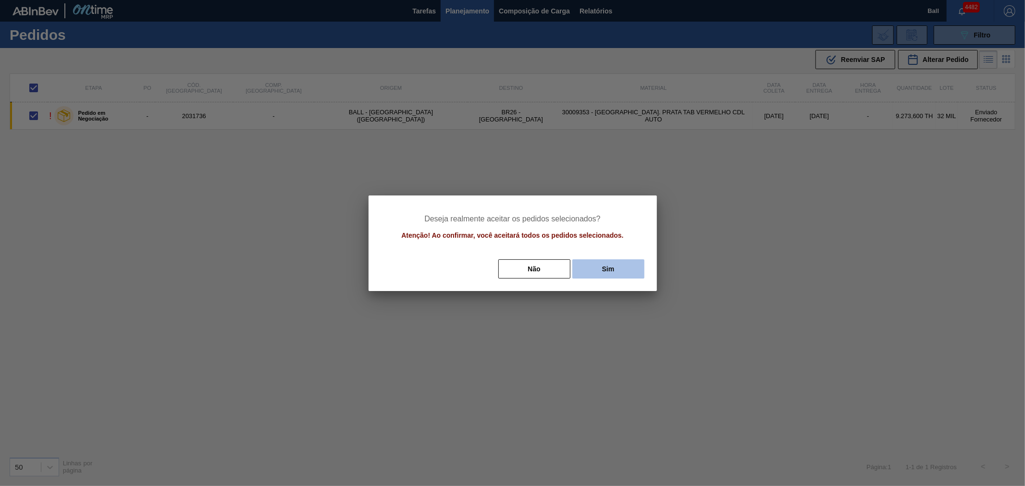
click at [610, 272] on button "Sim" at bounding box center [608, 269] width 72 height 19
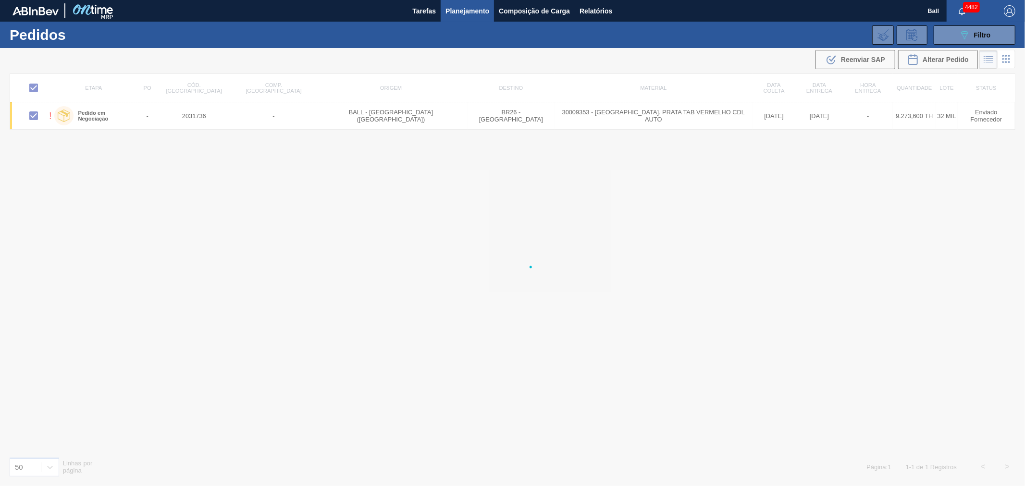
checkbox input "false"
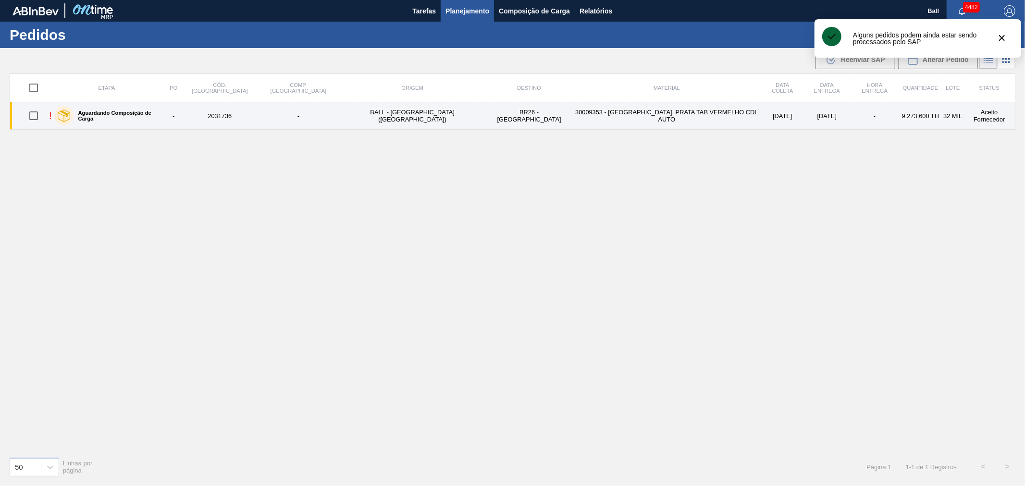
click at [762, 121] on td "[DATE]" at bounding box center [783, 115] width 42 height 27
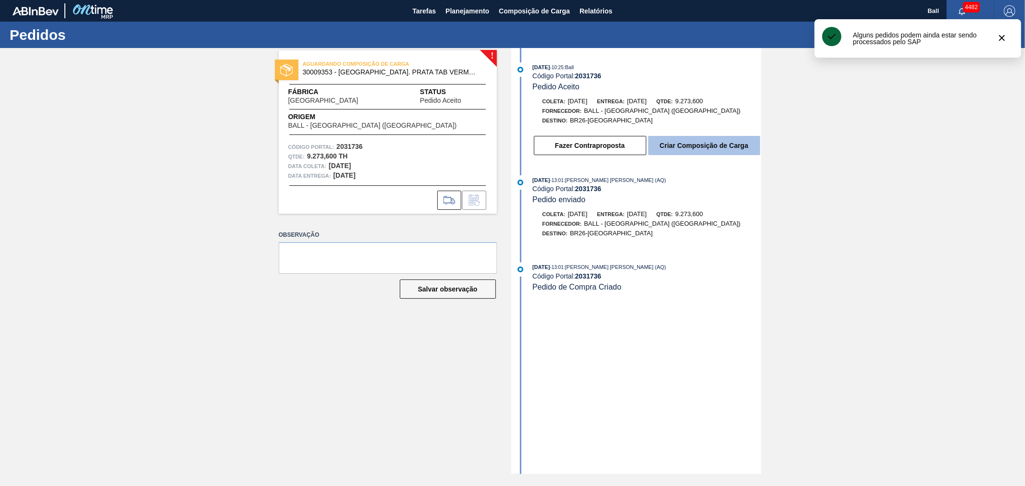
click at [686, 150] on button "Criar Composição de Carga" at bounding box center [704, 145] width 112 height 19
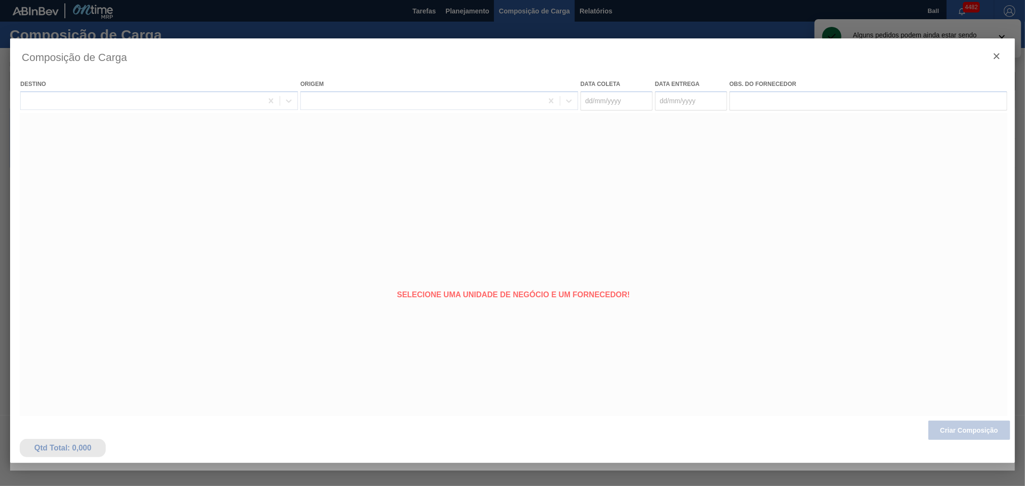
type coleta "[DATE]"
type entrega "[DATE]"
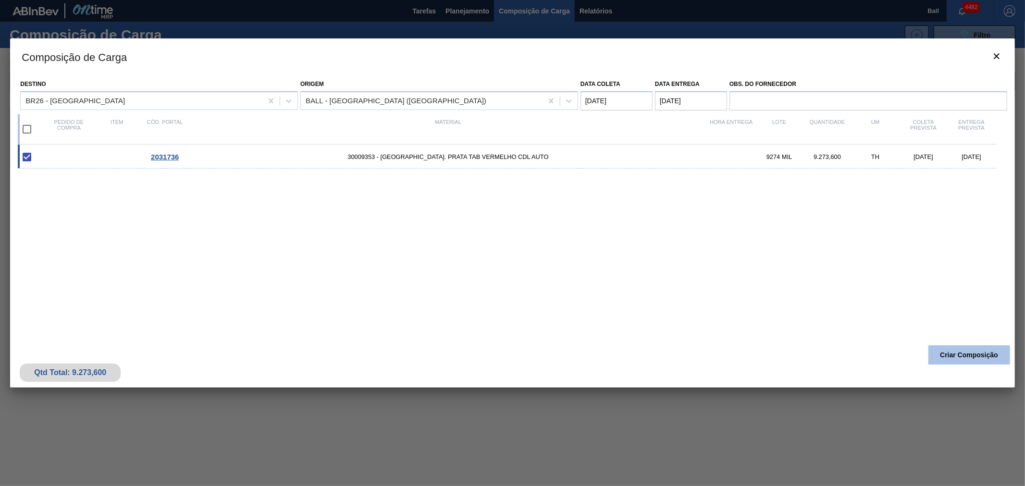
click at [992, 360] on button "Criar Composição" at bounding box center [970, 355] width 82 height 19
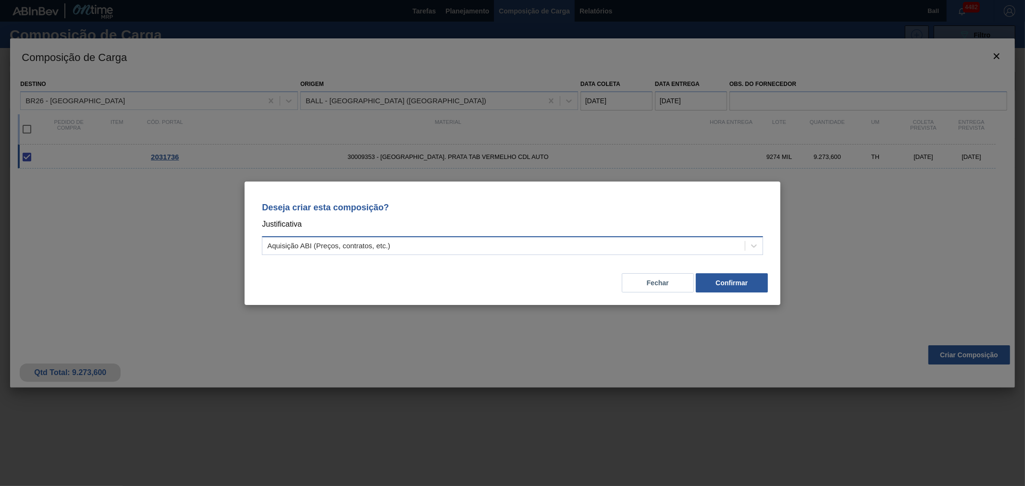
click at [433, 247] on div "Aquisição ABI (Preços, contratos, etc.)" at bounding box center [503, 246] width 483 height 14
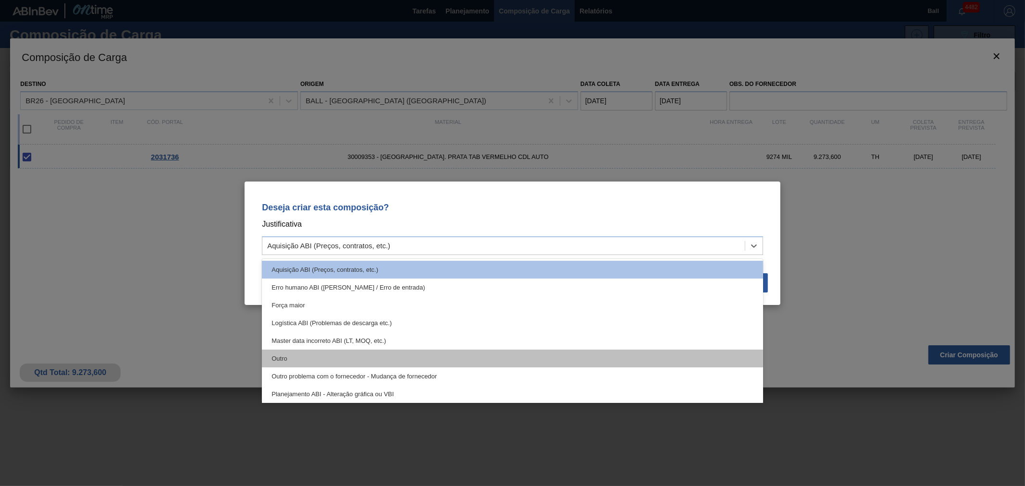
click at [295, 362] on div "Outro" at bounding box center [512, 359] width 501 height 18
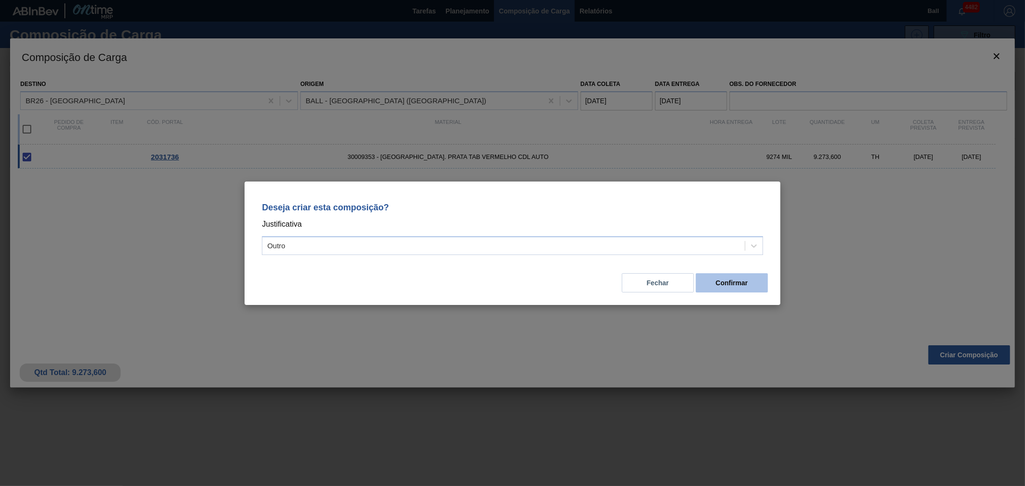
click at [727, 285] on button "Confirmar" at bounding box center [732, 282] width 72 height 19
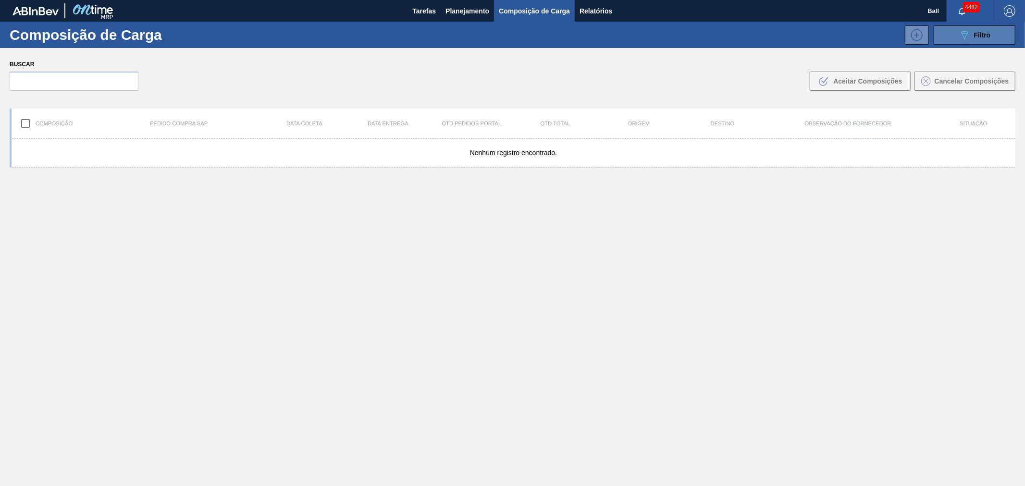
click at [951, 36] on button "089F7B8B-B2A5-4AFE-B5C0-19BA573D28AC Filtro" at bounding box center [975, 34] width 82 height 19
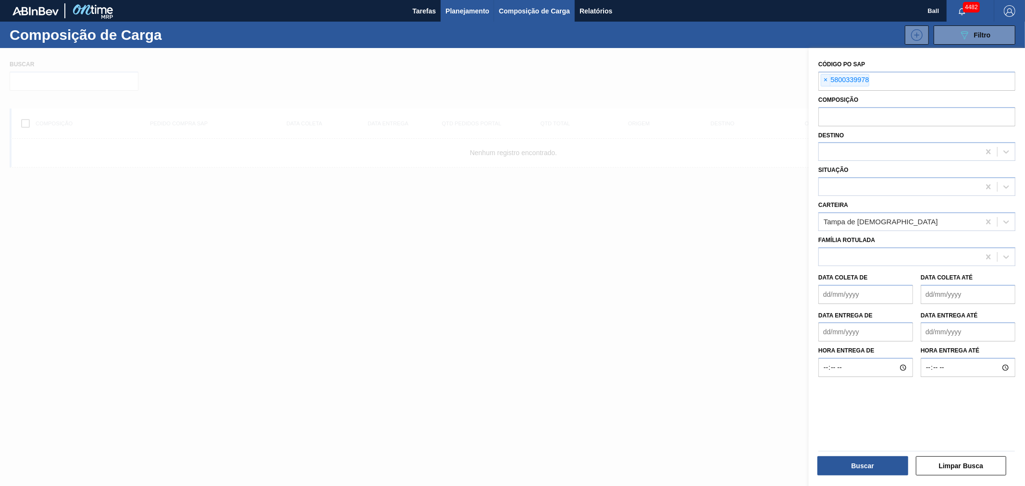
click at [462, 13] on span "Planejamento" at bounding box center [468, 11] width 44 height 12
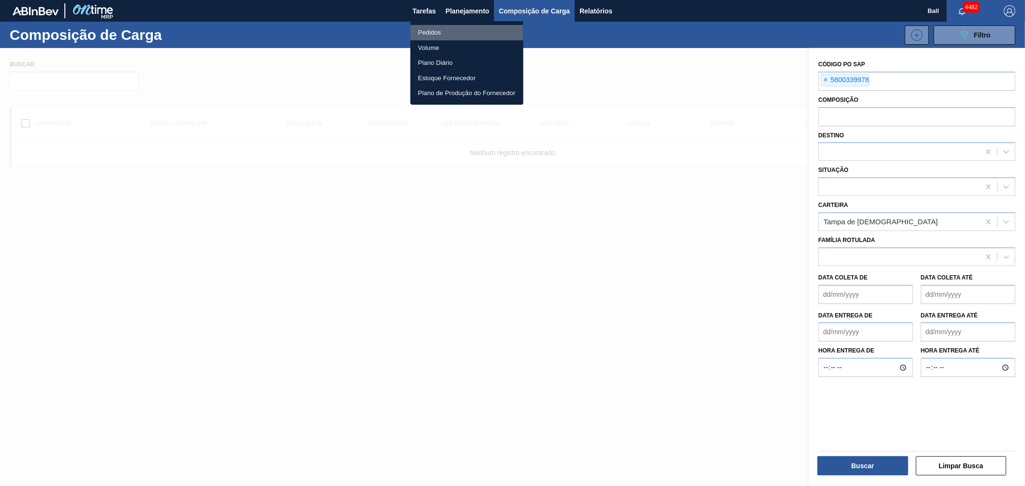
click at [435, 32] on li "Pedidos" at bounding box center [466, 32] width 113 height 15
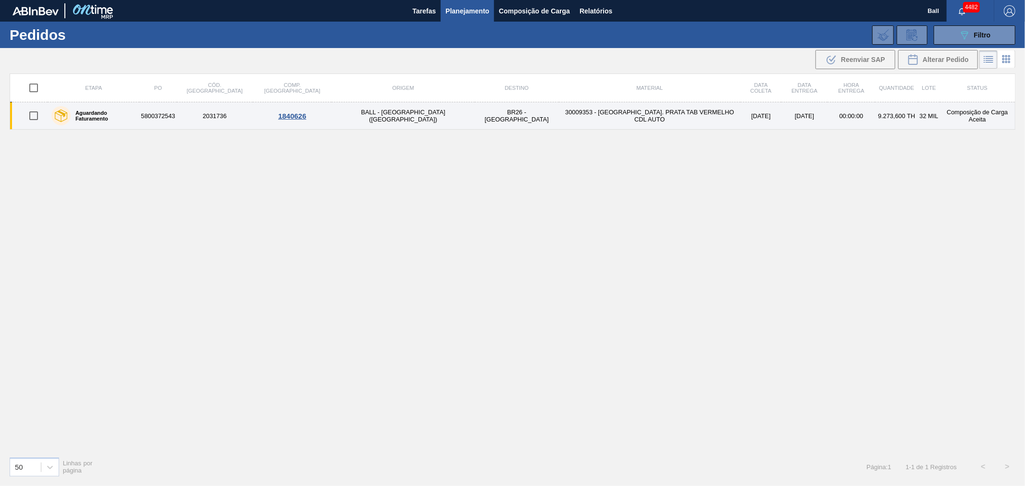
click at [475, 119] on td "BR26 - [GEOGRAPHIC_DATA]" at bounding box center [517, 115] width 84 height 27
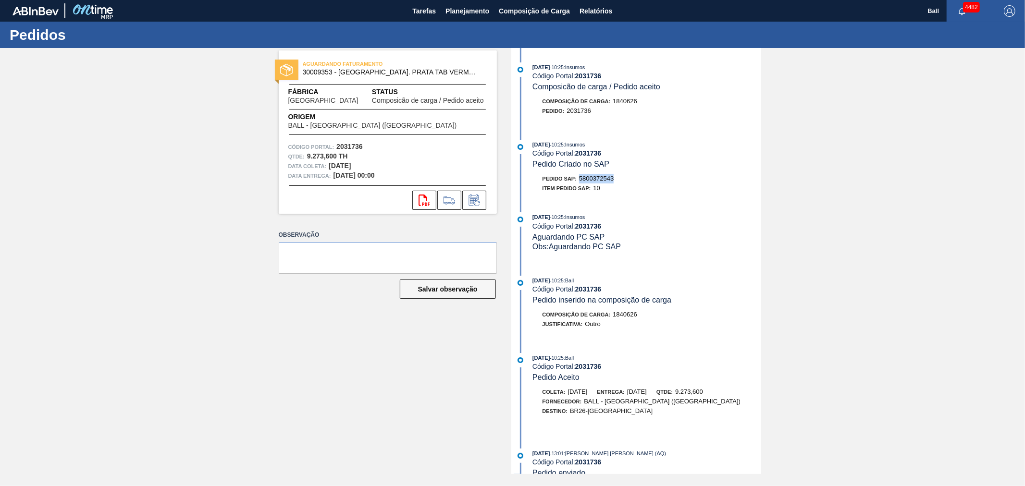
drag, startPoint x: 619, startPoint y: 182, endPoint x: 580, endPoint y: 183, distance: 38.5
click at [580, 183] on div "Pedido SAP: 5800372543" at bounding box center [647, 179] width 228 height 10
copy span "5800372543"
click at [484, 9] on span "Planejamento" at bounding box center [468, 11] width 44 height 12
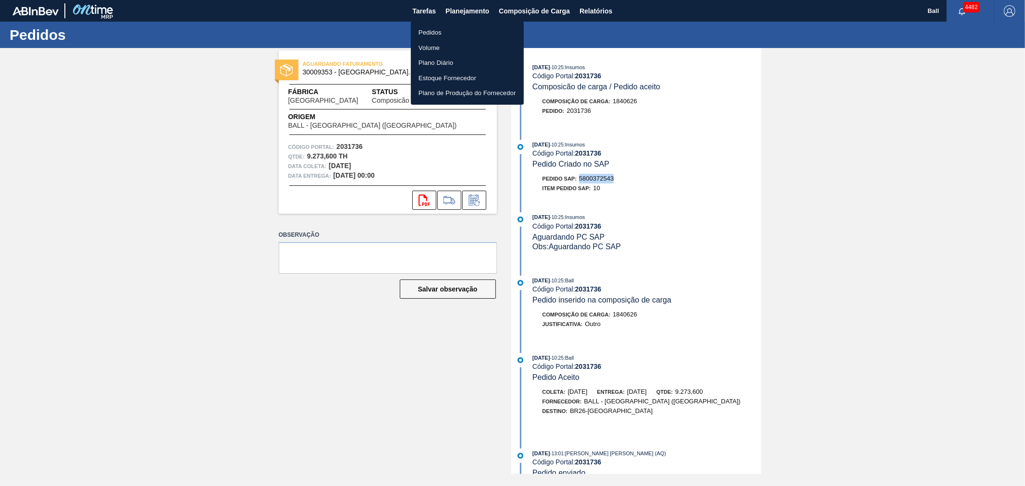
click at [443, 30] on li "Pedidos" at bounding box center [467, 32] width 113 height 15
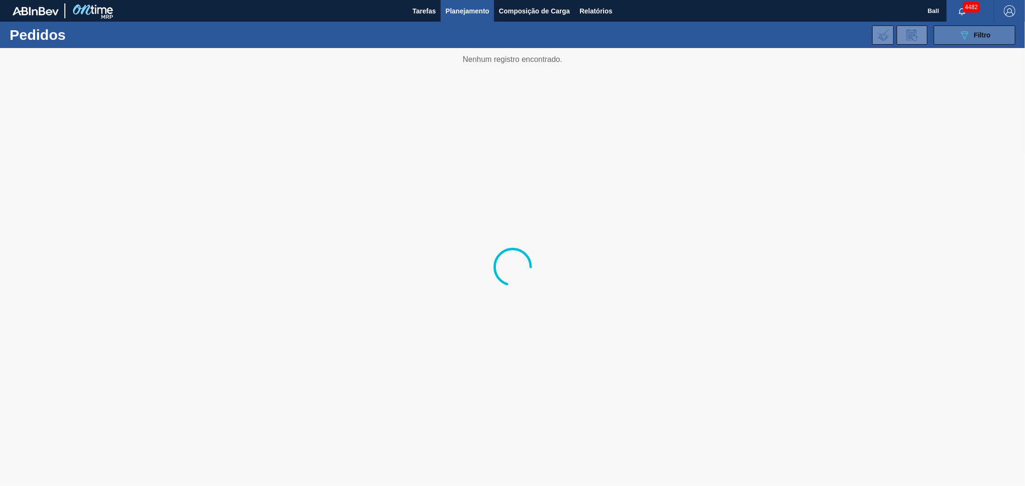
click at [948, 34] on button "089F7B8B-B2A5-4AFE-B5C0-19BA573D28AC Filtro" at bounding box center [975, 34] width 82 height 19
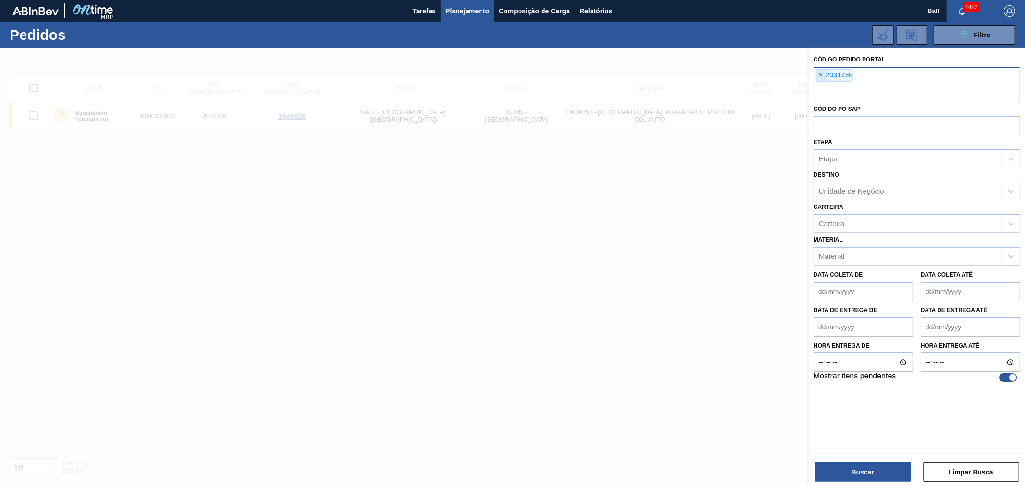
click at [819, 78] on span "×" at bounding box center [821, 76] width 9 height 12
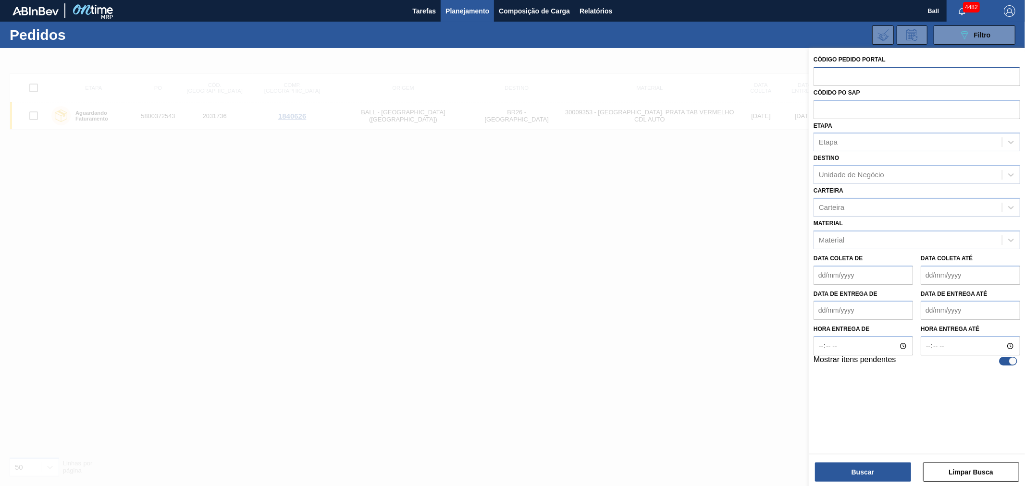
paste input "text"
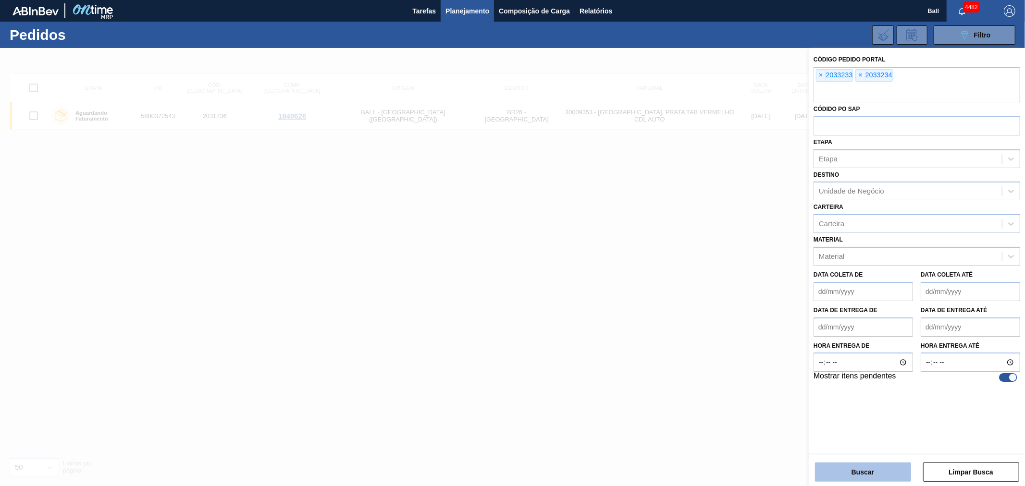
click at [882, 473] on button "Buscar" at bounding box center [863, 472] width 96 height 19
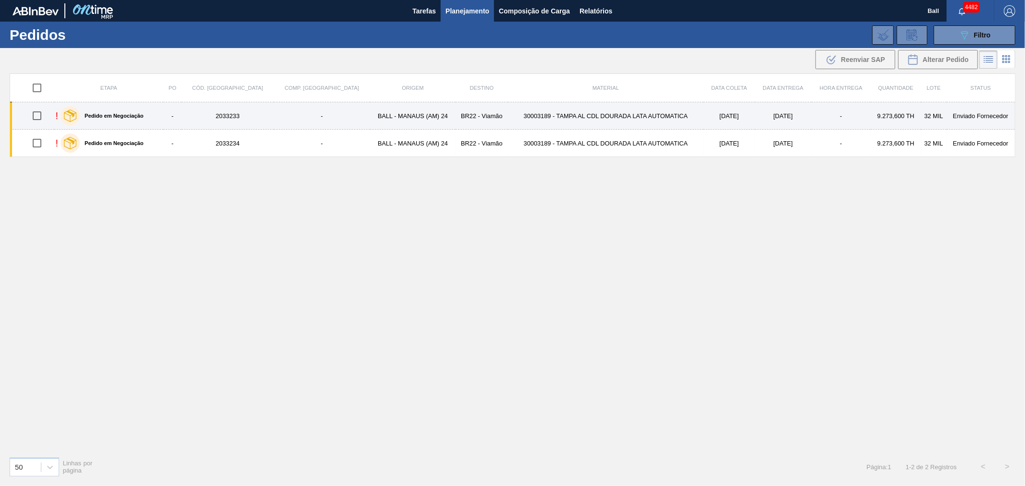
click at [773, 119] on td "[DATE]" at bounding box center [783, 115] width 57 height 27
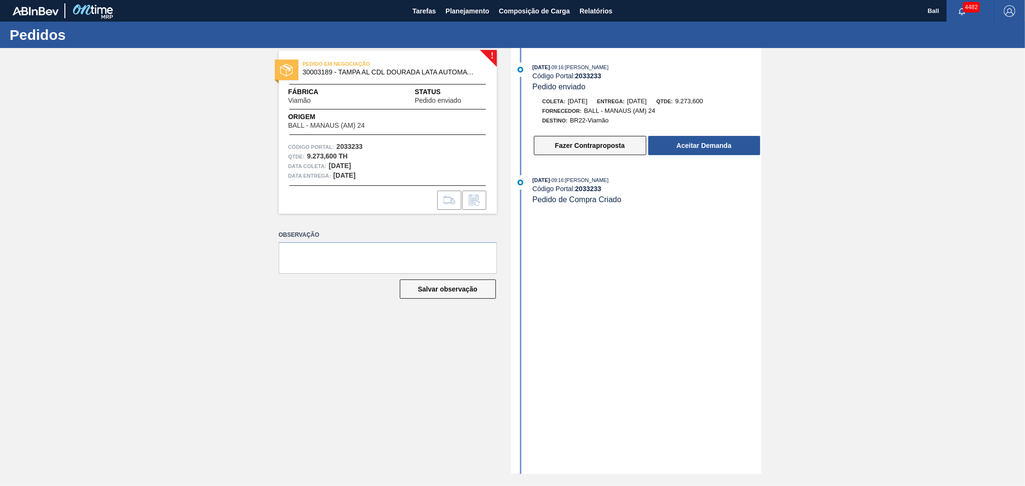
click at [596, 150] on button "Fazer Contraproposta" at bounding box center [590, 145] width 112 height 19
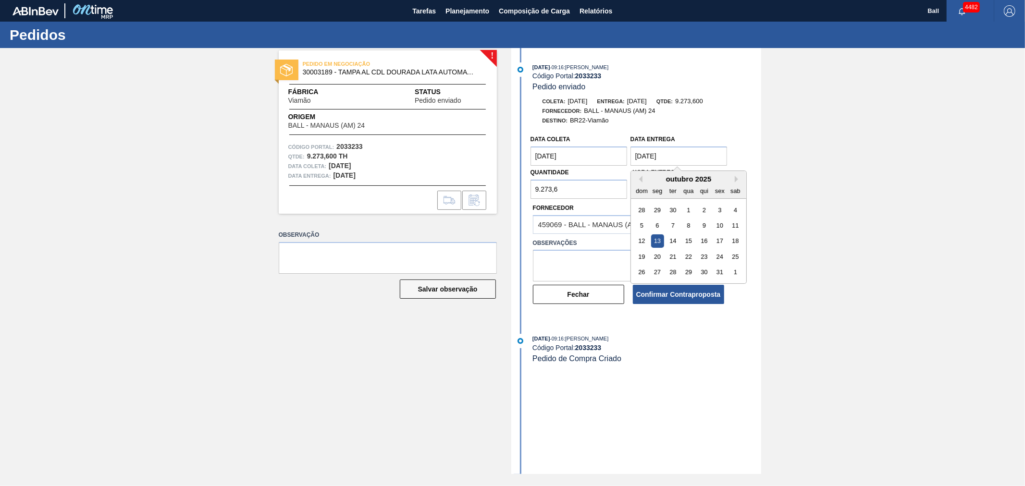
click at [641, 161] on entrega "[DATE]" at bounding box center [679, 156] width 97 height 19
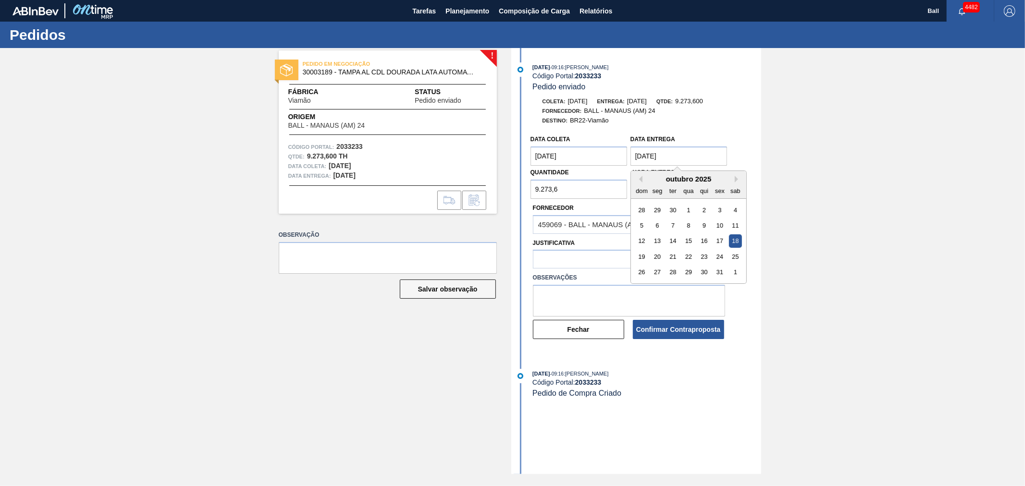
type entrega "[DATE]"
click at [577, 299] on textarea at bounding box center [629, 301] width 192 height 32
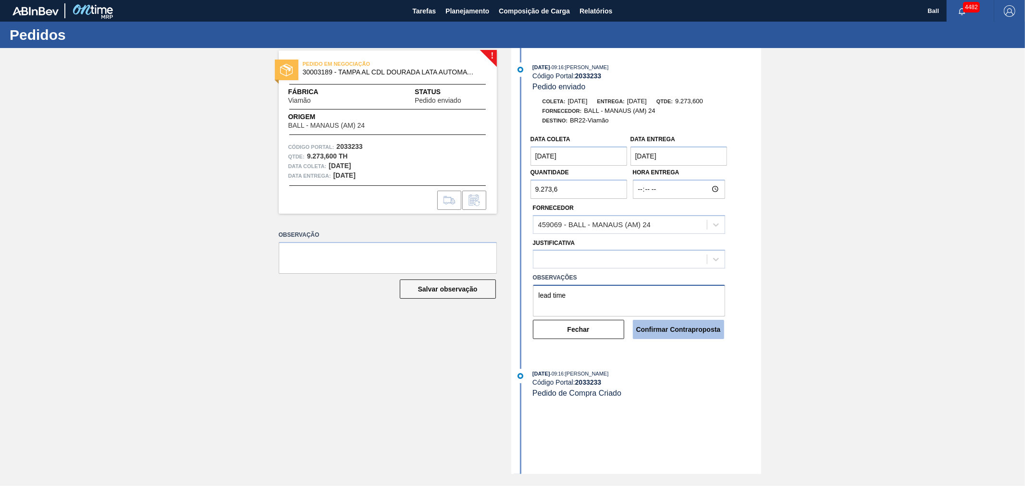
type textarea "lead time"
click at [666, 330] on button "Confirmar Contraproposta" at bounding box center [678, 329] width 91 height 19
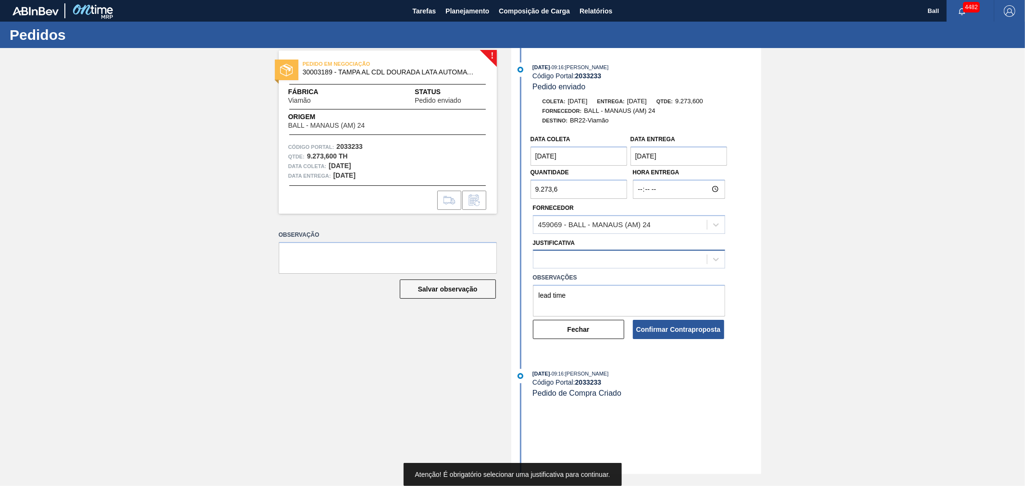
click at [599, 254] on div at bounding box center [620, 260] width 174 height 14
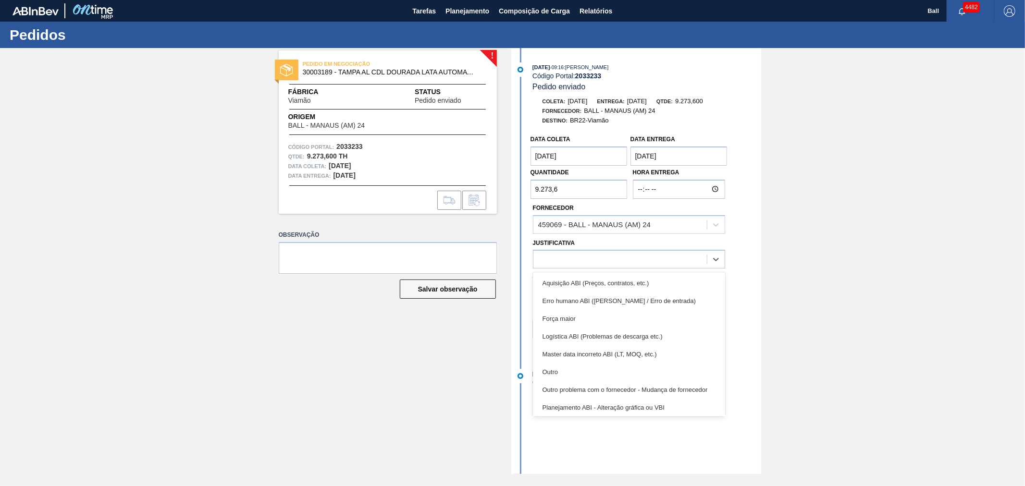
click at [668, 352] on div "Master data incorreto ABI (LT, MOQ, etc.)" at bounding box center [629, 355] width 192 height 18
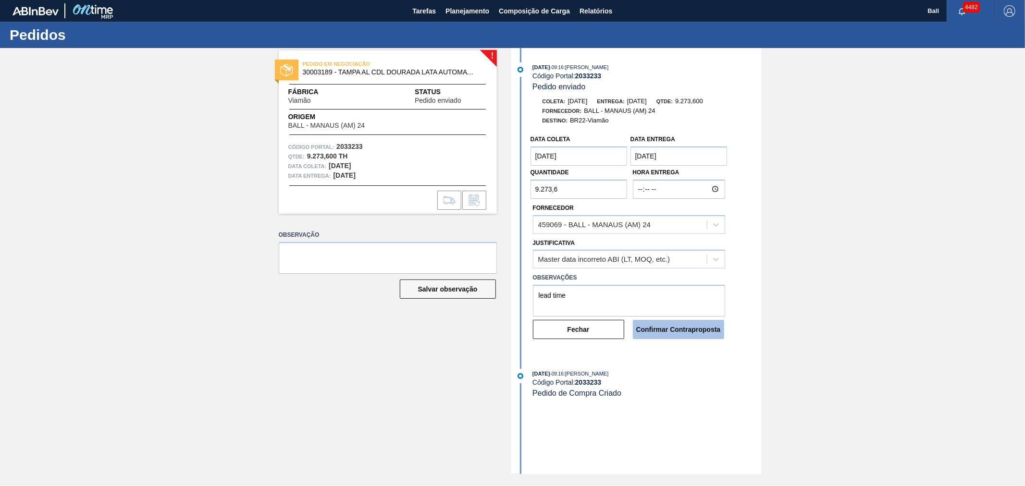
click at [663, 333] on button "Confirmar Contraproposta" at bounding box center [678, 329] width 91 height 19
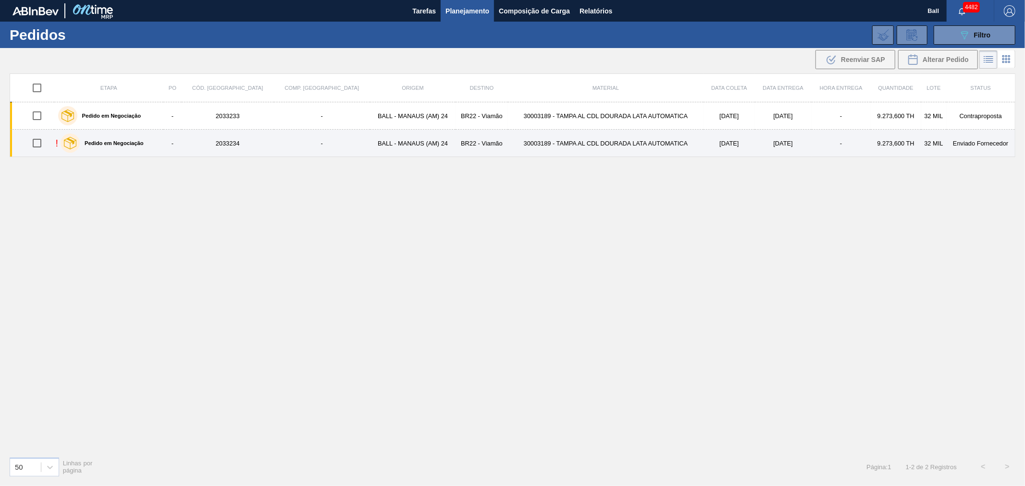
click at [704, 141] on td "[DATE]" at bounding box center [729, 143] width 51 height 27
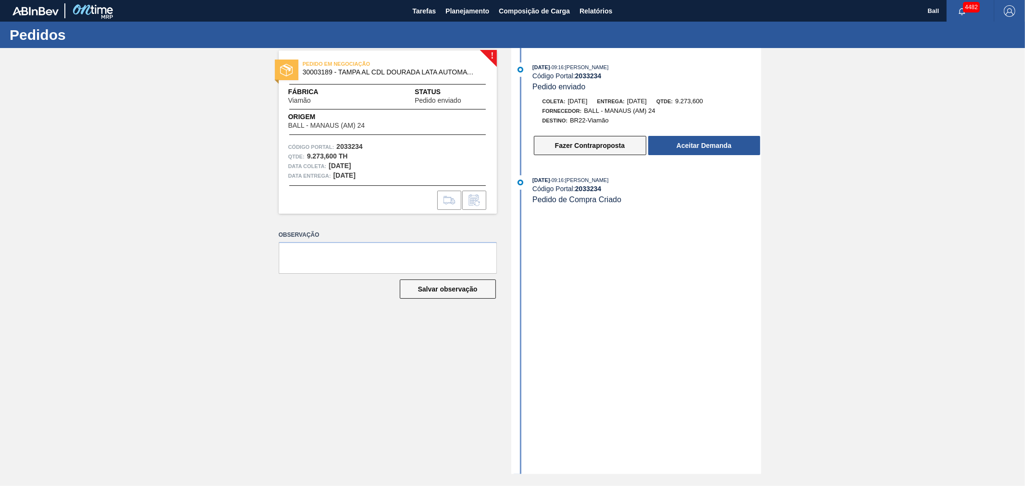
click at [569, 143] on button "Fazer Contraproposta" at bounding box center [590, 145] width 112 height 19
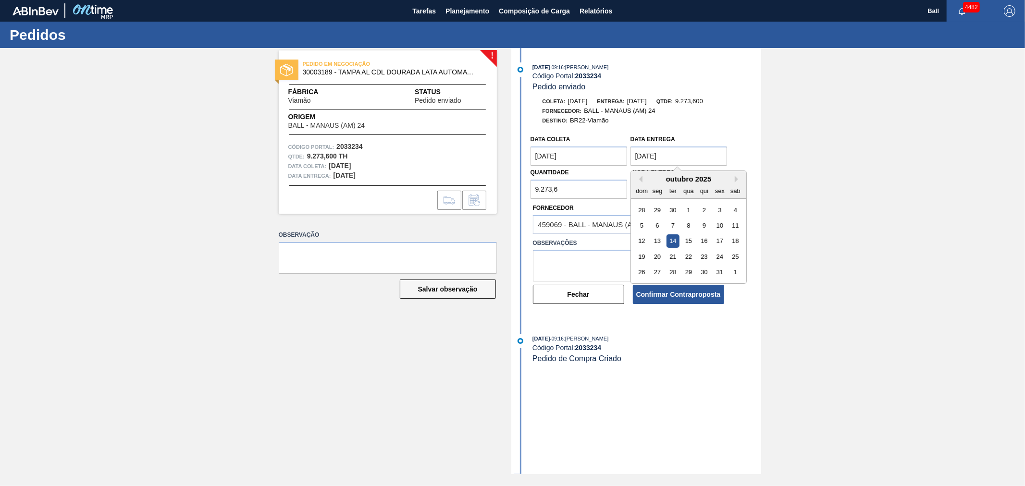
click at [640, 159] on entrega "[DATE]" at bounding box center [679, 156] width 97 height 19
click at [591, 190] on input "9.273,6" at bounding box center [579, 189] width 97 height 19
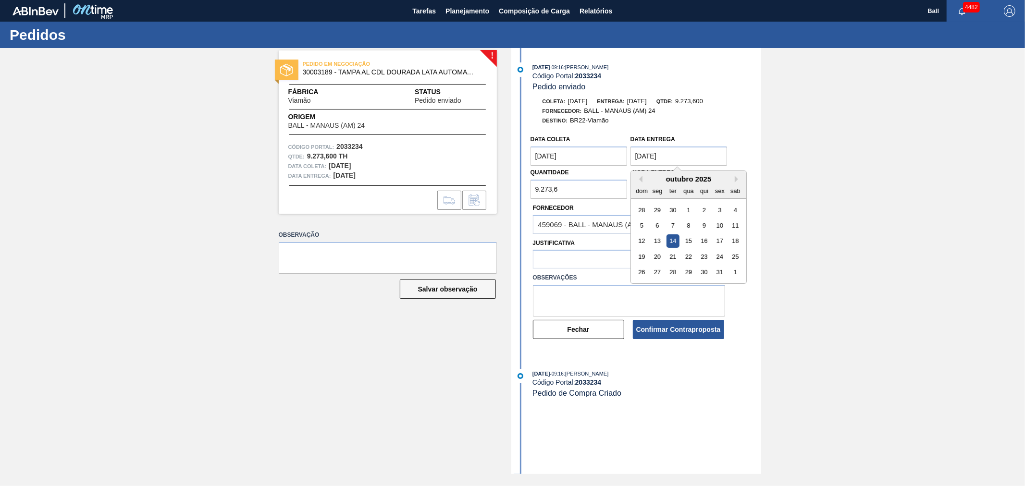
click at [642, 156] on entrega "[DATE]" at bounding box center [679, 156] width 97 height 19
type entrega "[DATE]"
click at [643, 260] on div "19" at bounding box center [641, 256] width 13 height 13
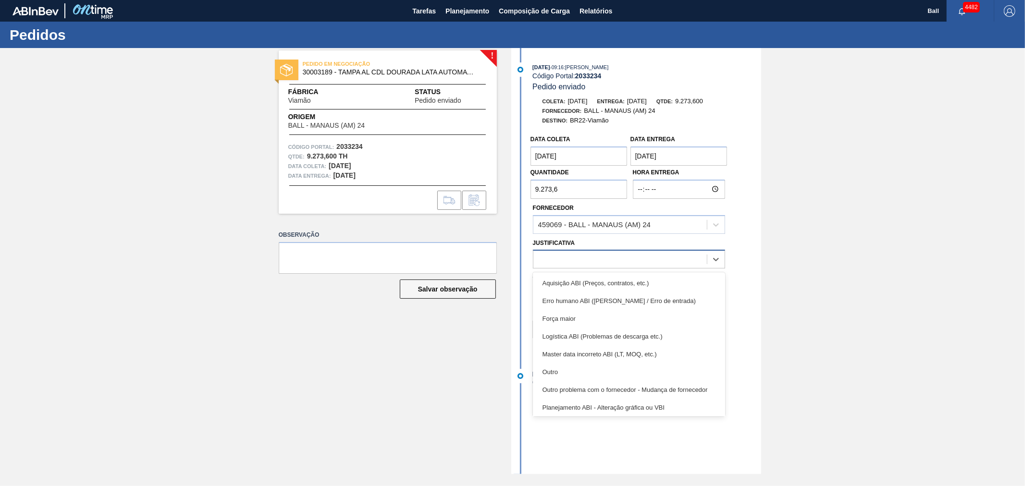
click at [580, 259] on div at bounding box center [620, 260] width 174 height 14
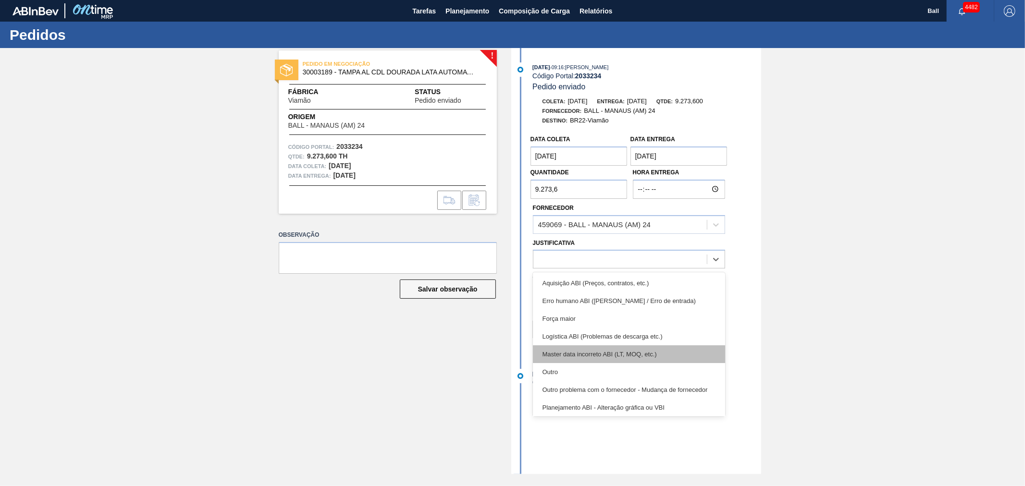
click at [572, 362] on div "Master data incorreto ABI (LT, MOQ, etc.)" at bounding box center [629, 355] width 192 height 18
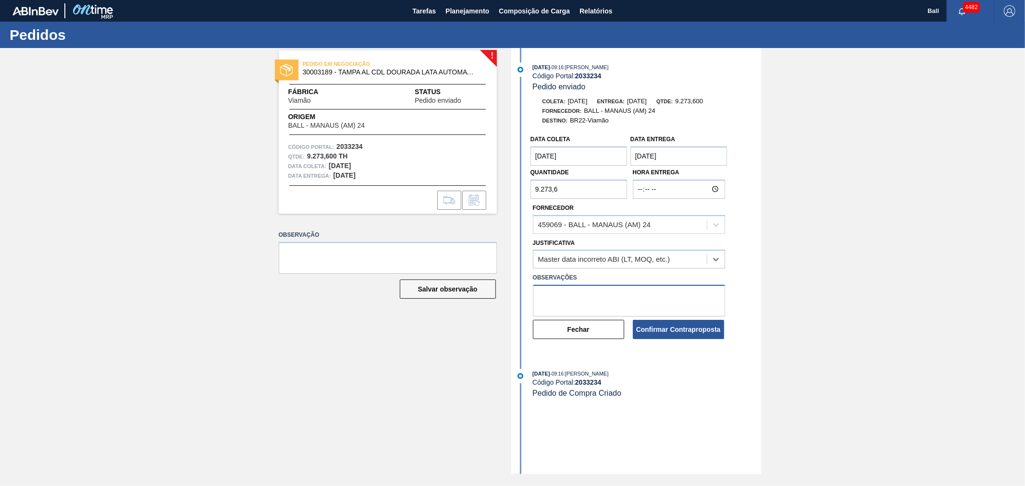
click at [564, 303] on textarea at bounding box center [629, 301] width 192 height 32
type textarea "lead time"
click at [671, 333] on button "Confirmar Contraproposta" at bounding box center [678, 329] width 91 height 19
